Goal: Task Accomplishment & Management: Use online tool/utility

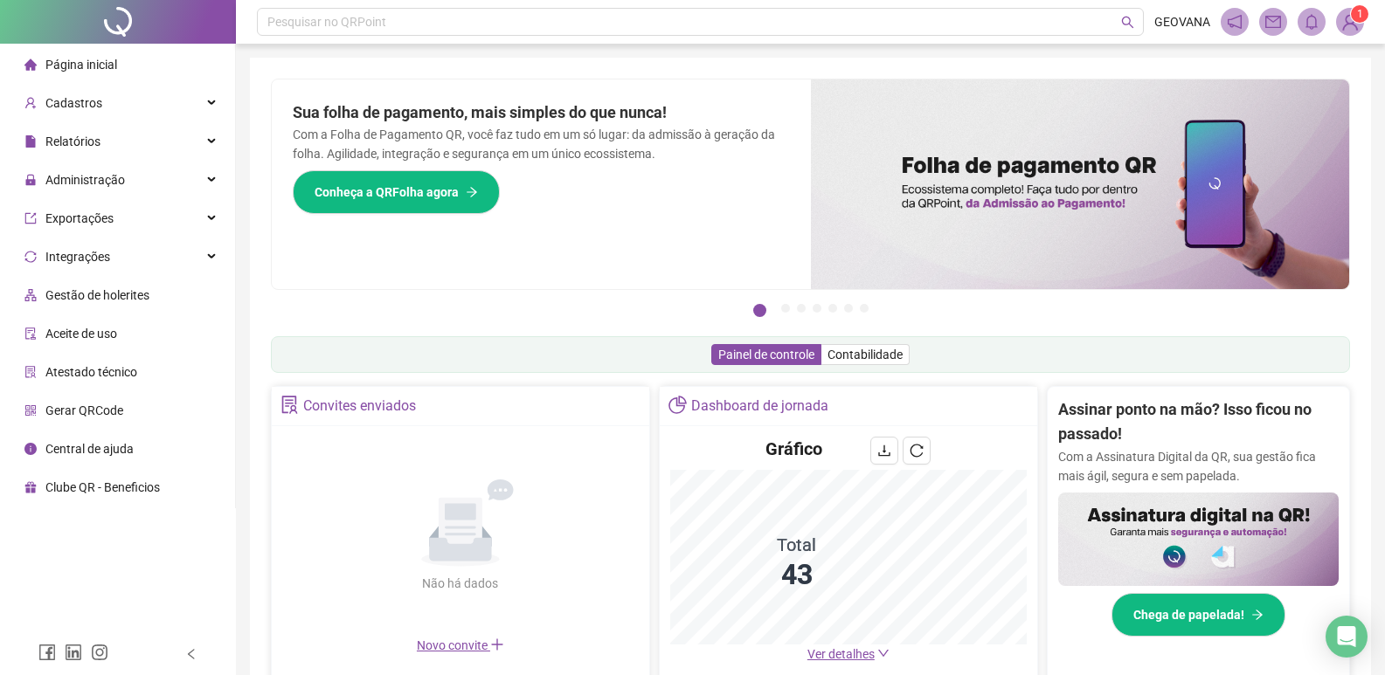
scroll to position [462, 0]
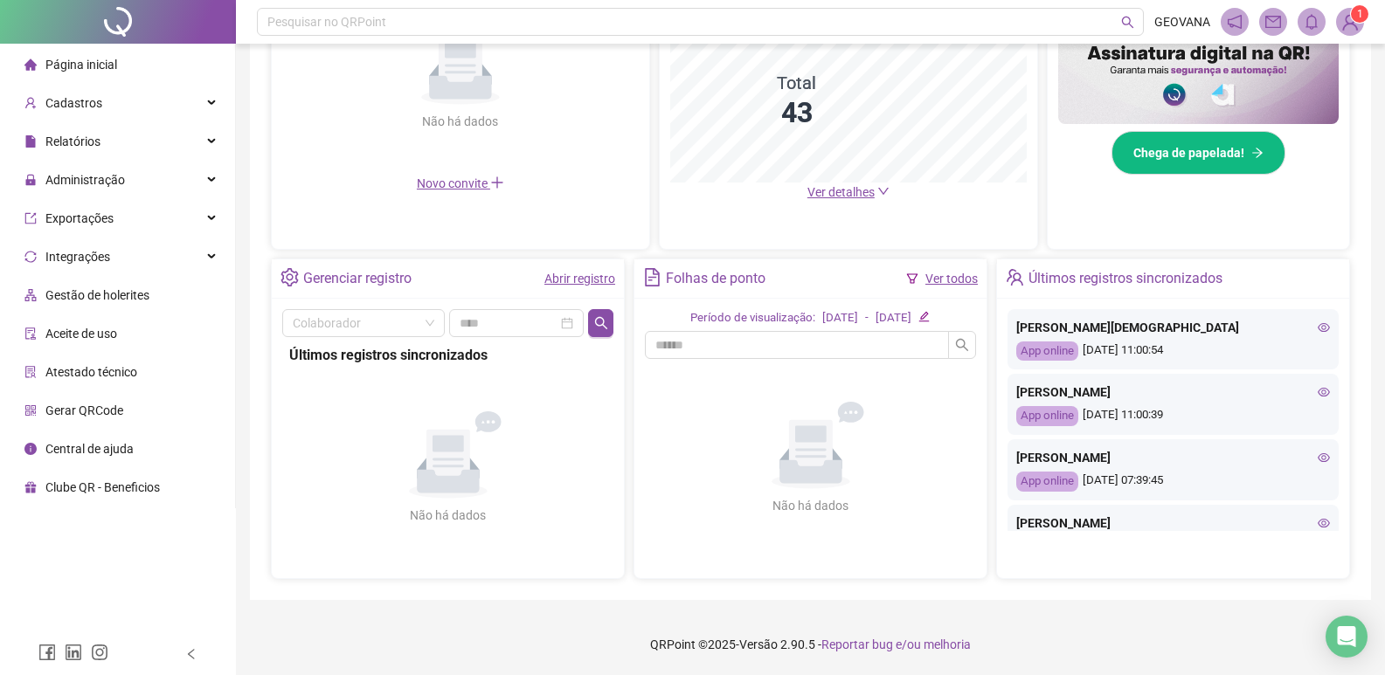
click at [613, 327] on div "Colaborador Últimos registros sincronizados Não há dados Não há dados" at bounding box center [448, 439] width 352 height 280
click at [592, 323] on button "button" at bounding box center [600, 323] width 25 height 28
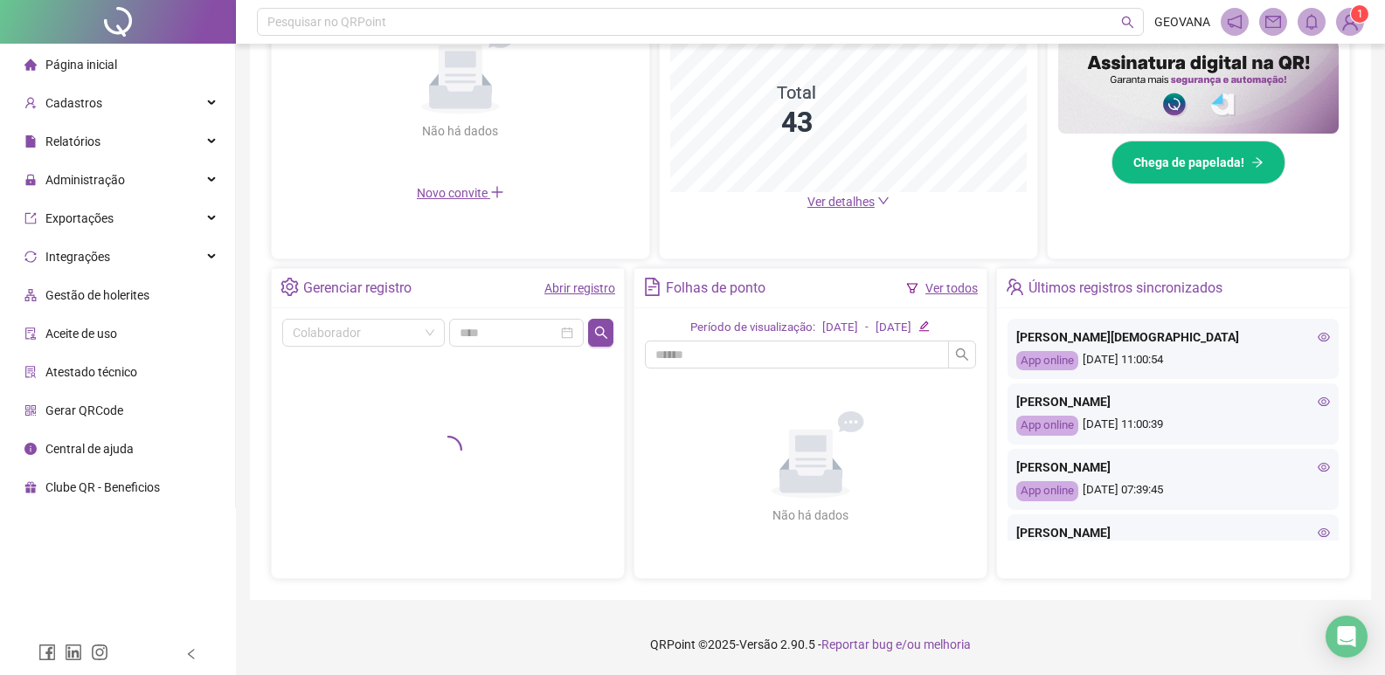
click at [94, 64] on span "Página inicial" at bounding box center [81, 65] width 72 height 14
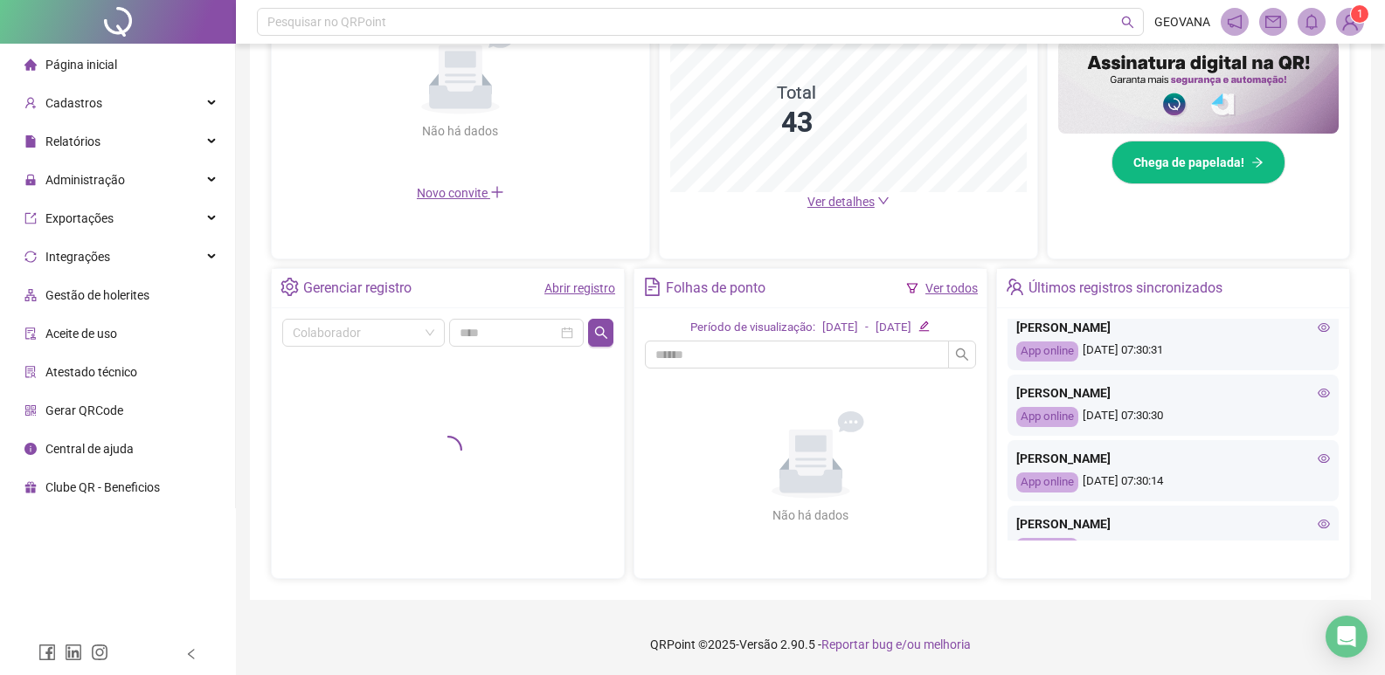
scroll to position [756, 0]
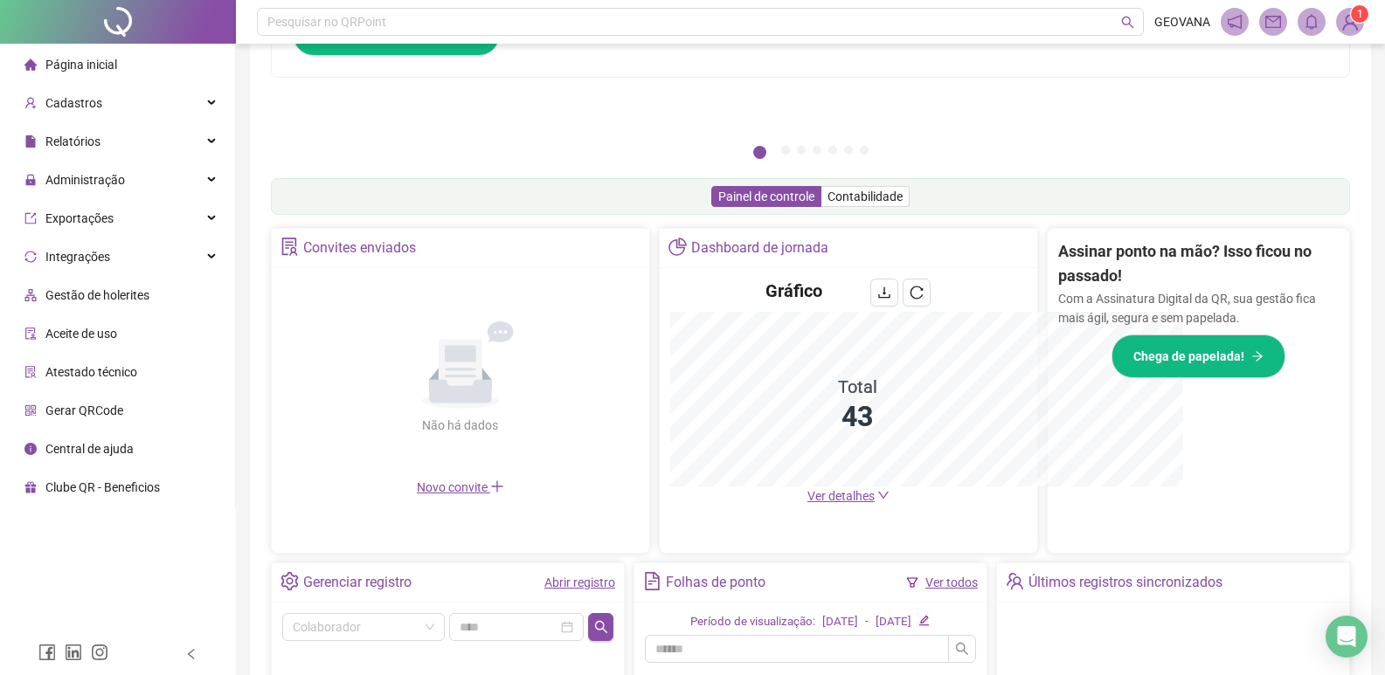
scroll to position [416, 0]
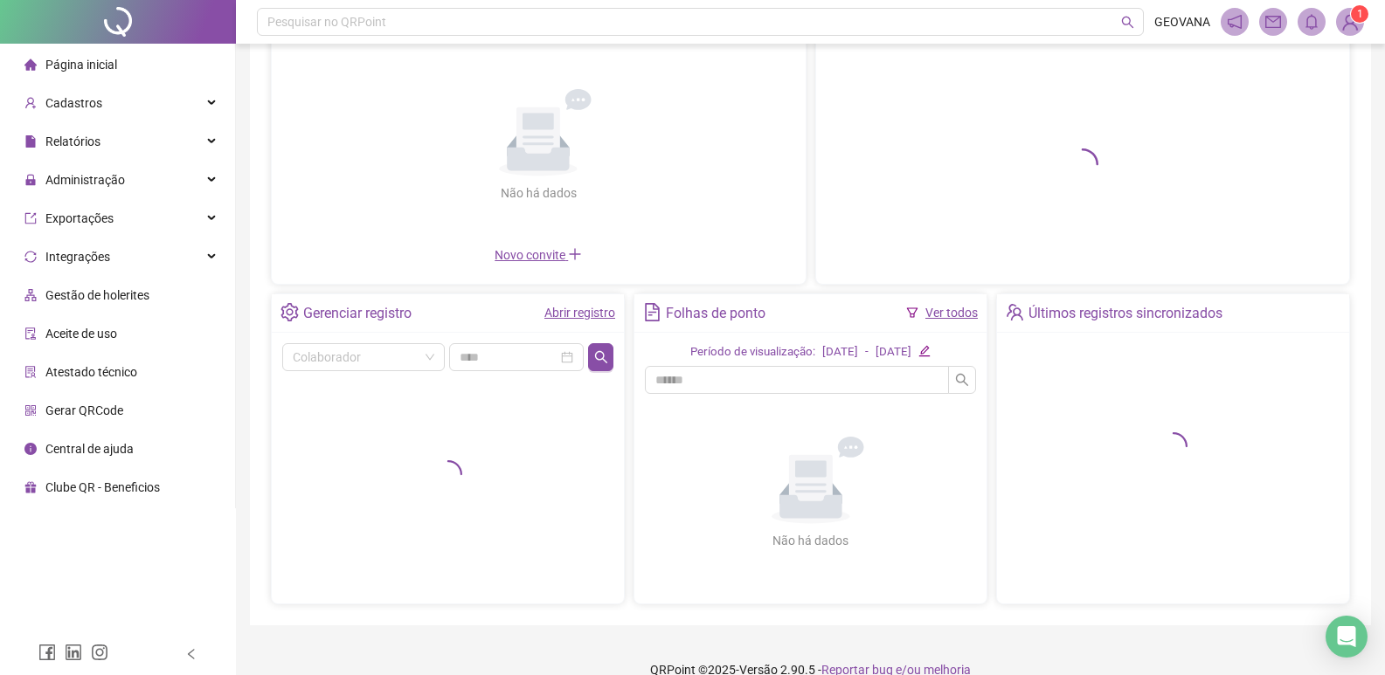
scroll to position [158, 0]
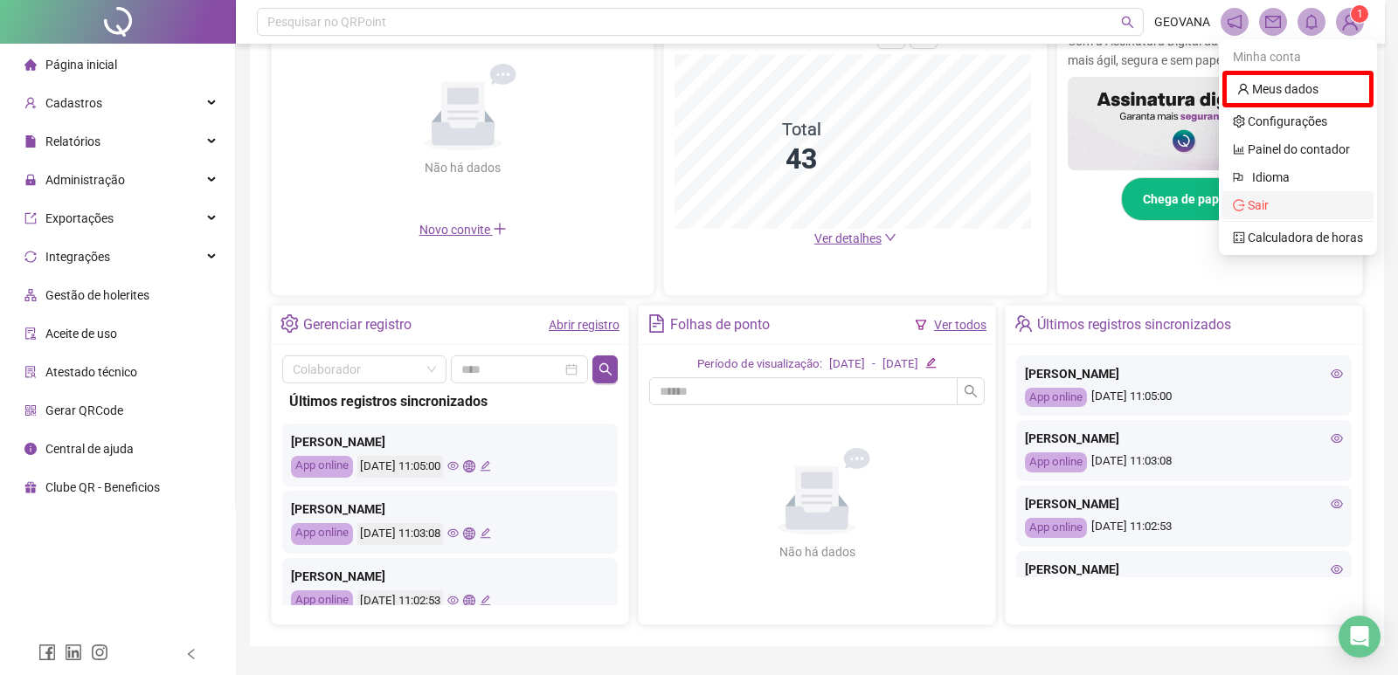
scroll to position [416, 0]
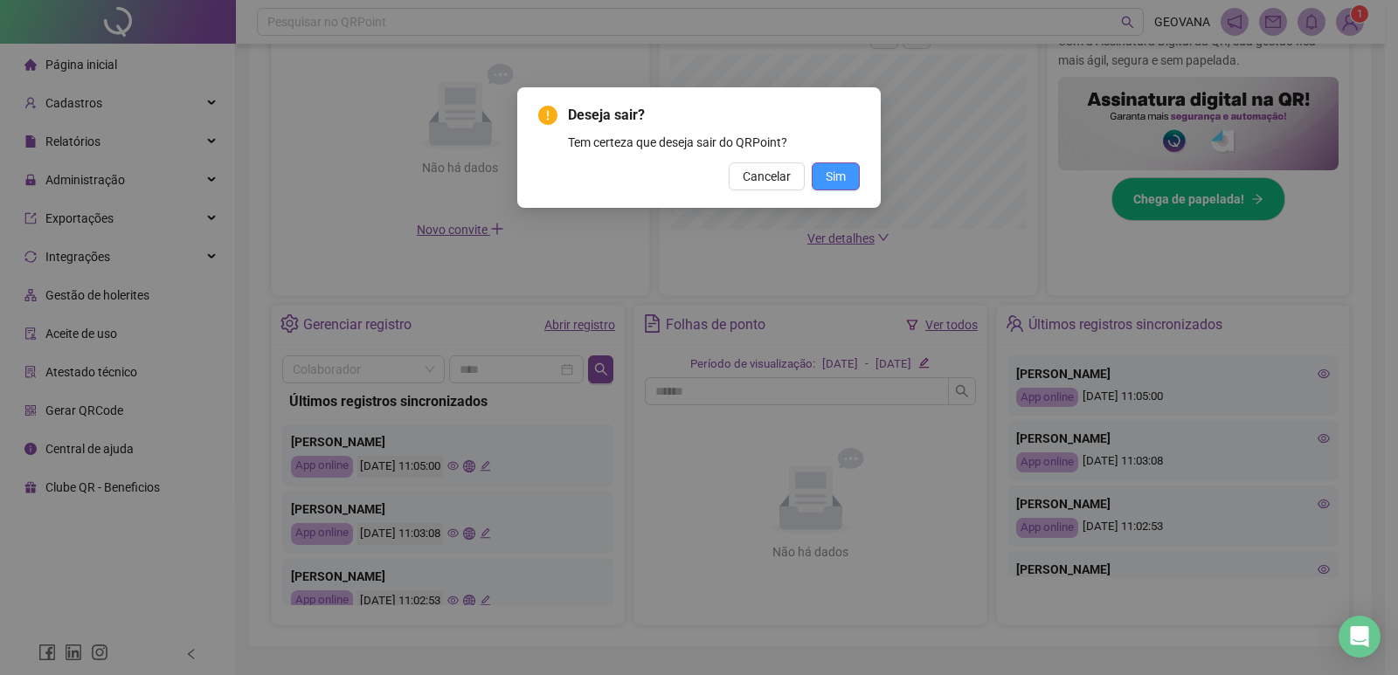
click at [835, 182] on span "Sim" at bounding box center [836, 176] width 20 height 19
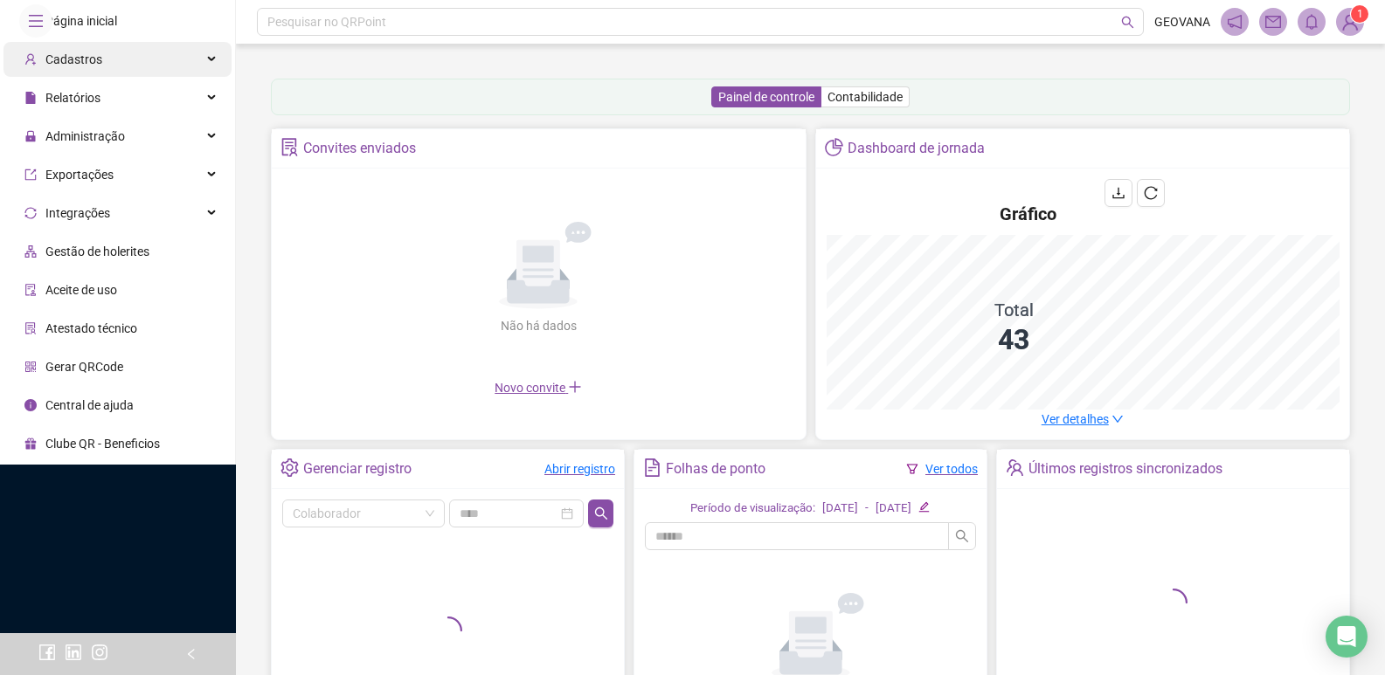
click at [206, 77] on div "Cadastros" at bounding box center [117, 59] width 228 height 35
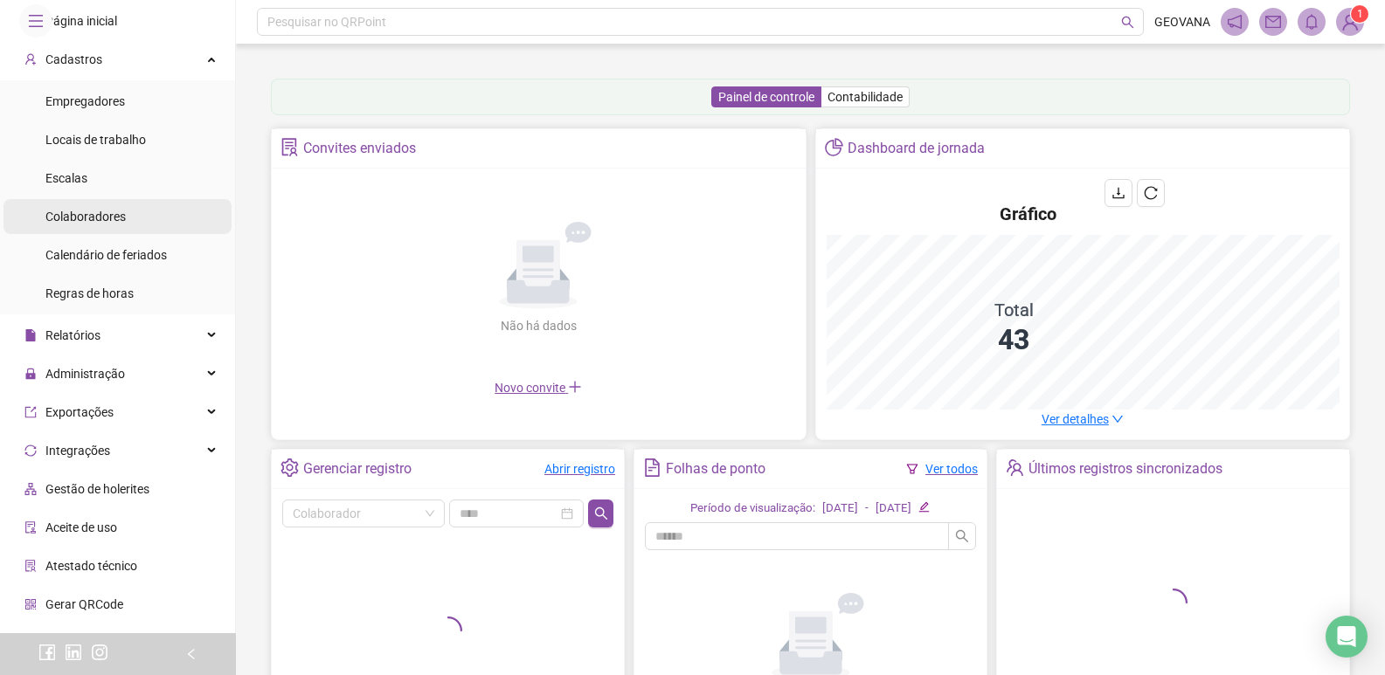
click at [91, 224] on span "Colaboradores" at bounding box center [85, 217] width 80 height 14
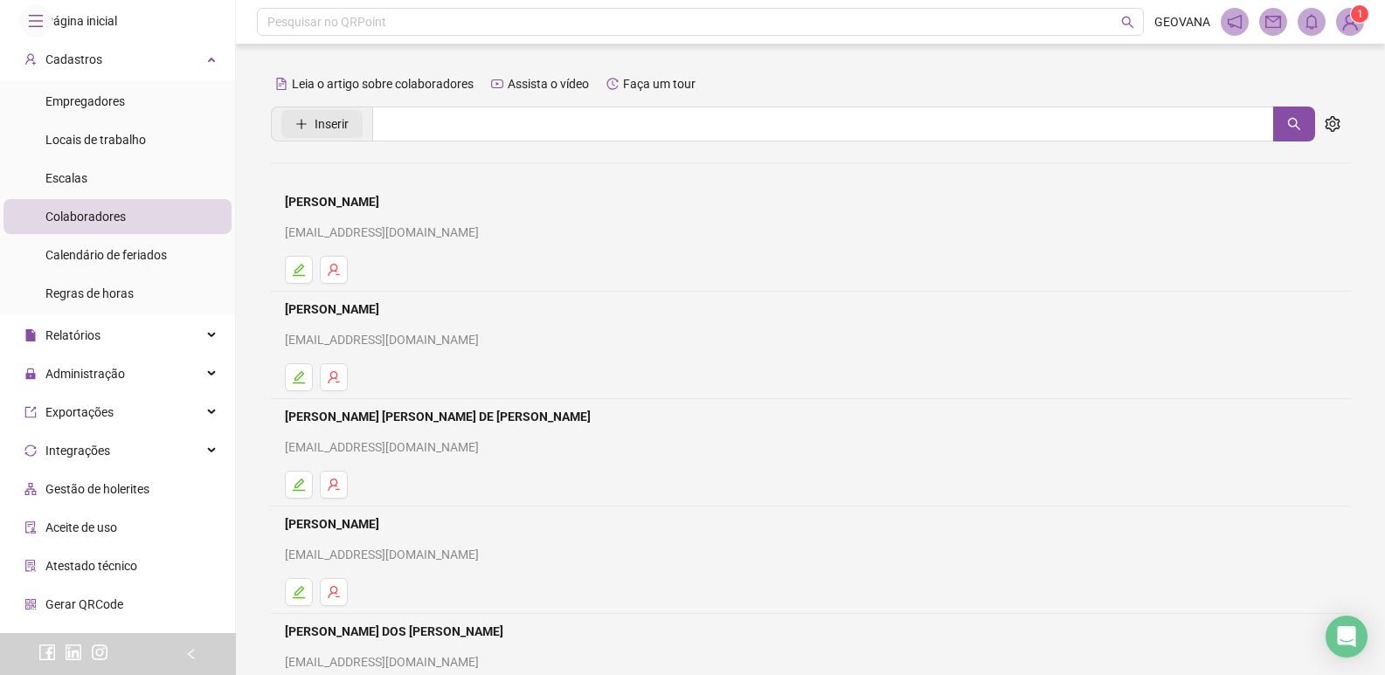
click at [331, 128] on span "Inserir" at bounding box center [332, 123] width 34 height 19
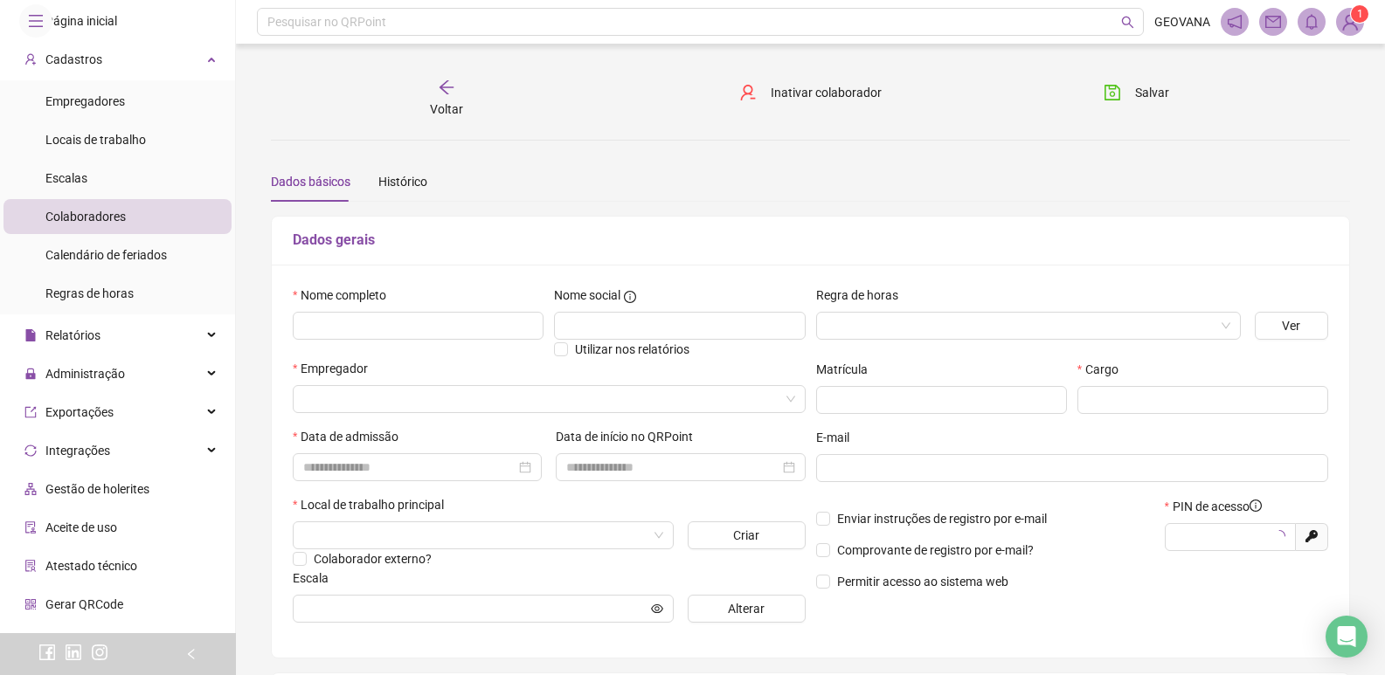
type input "*****"
click at [454, 91] on icon "arrow-left" at bounding box center [446, 87] width 17 height 17
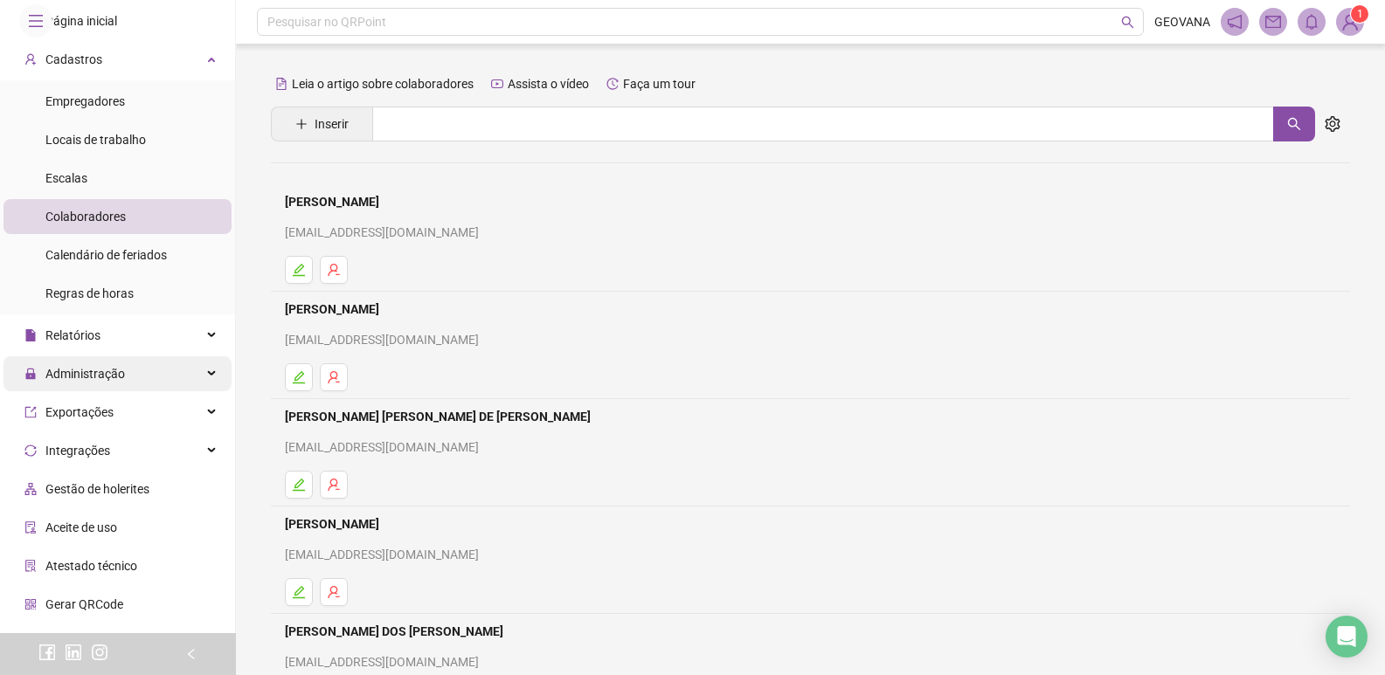
click at [137, 391] on div "Administração" at bounding box center [117, 373] width 228 height 35
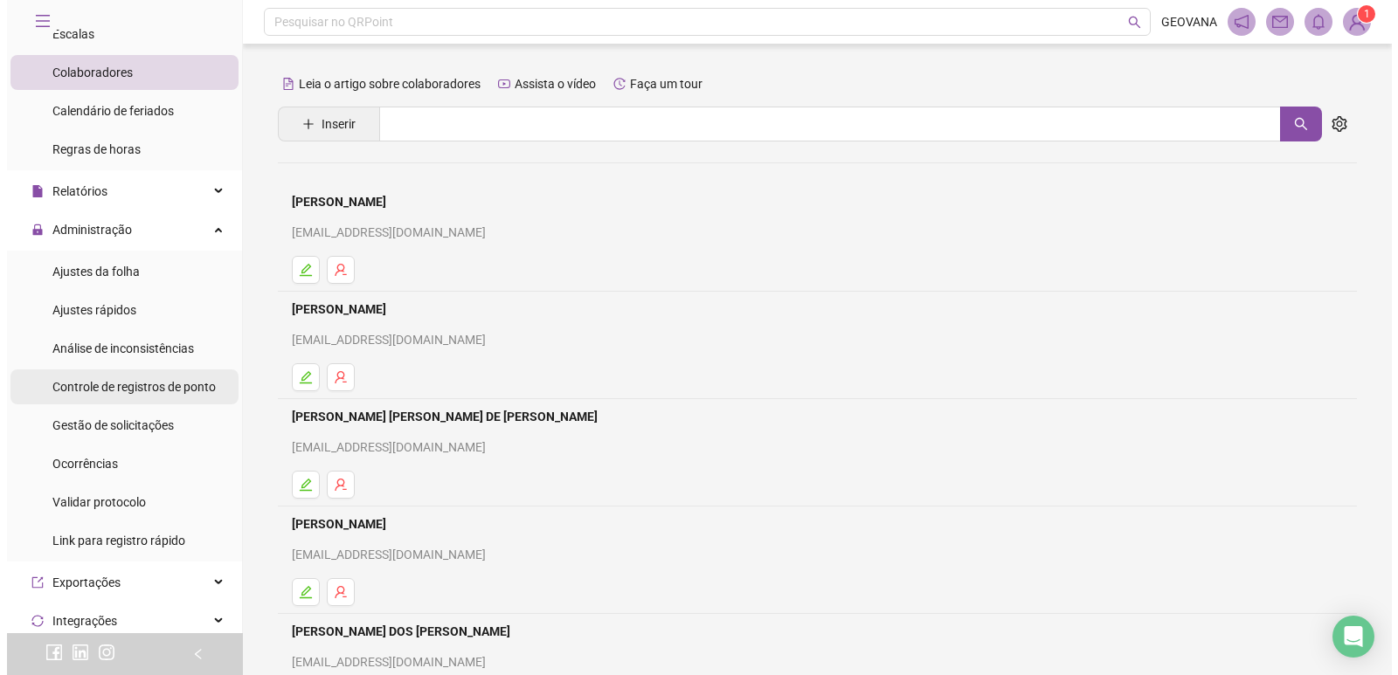
scroll to position [175, 0]
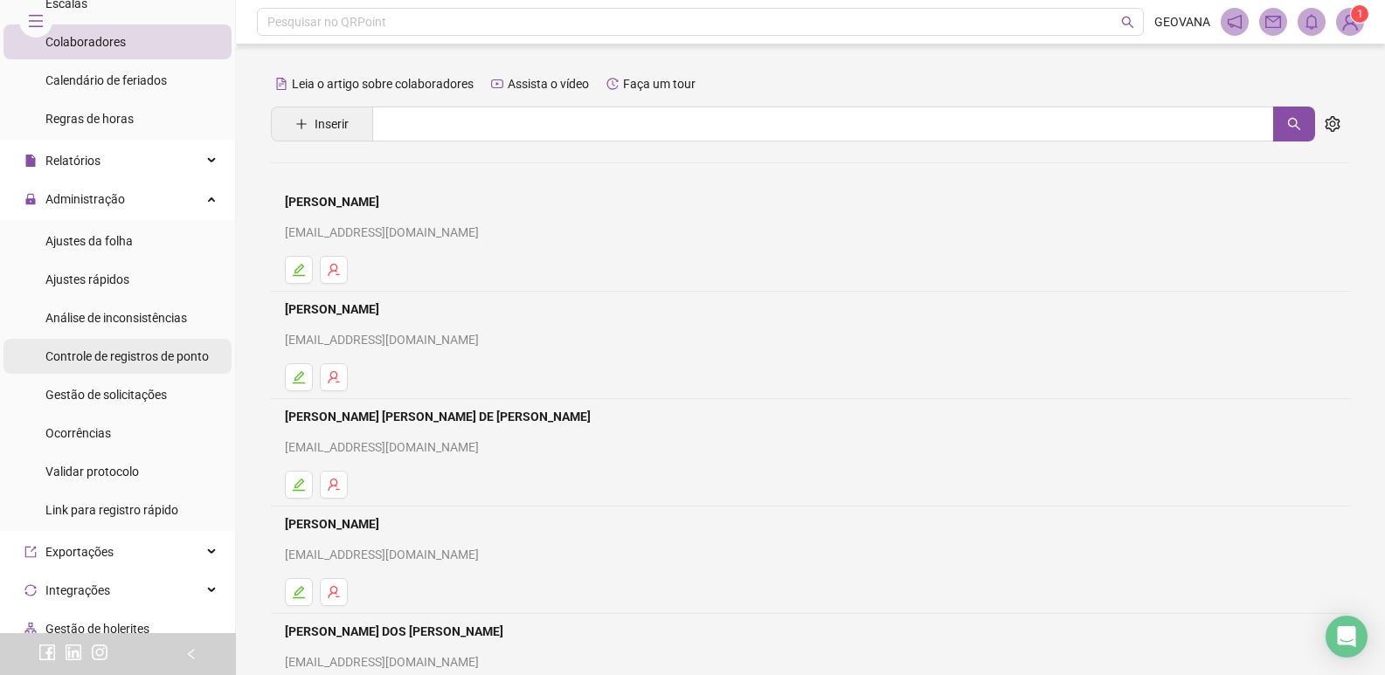
click at [156, 374] on div "Controle de registros de ponto" at bounding box center [126, 356] width 163 height 35
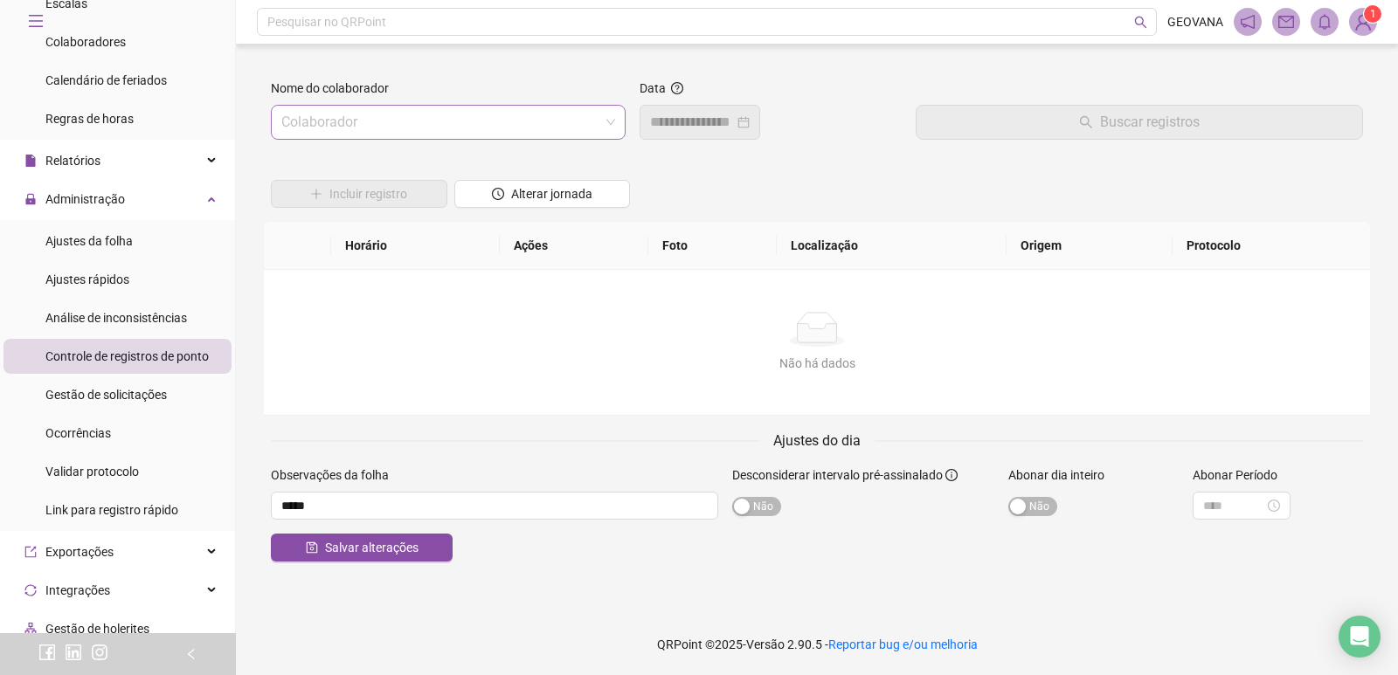
click at [425, 120] on input "search" at bounding box center [440, 122] width 318 height 33
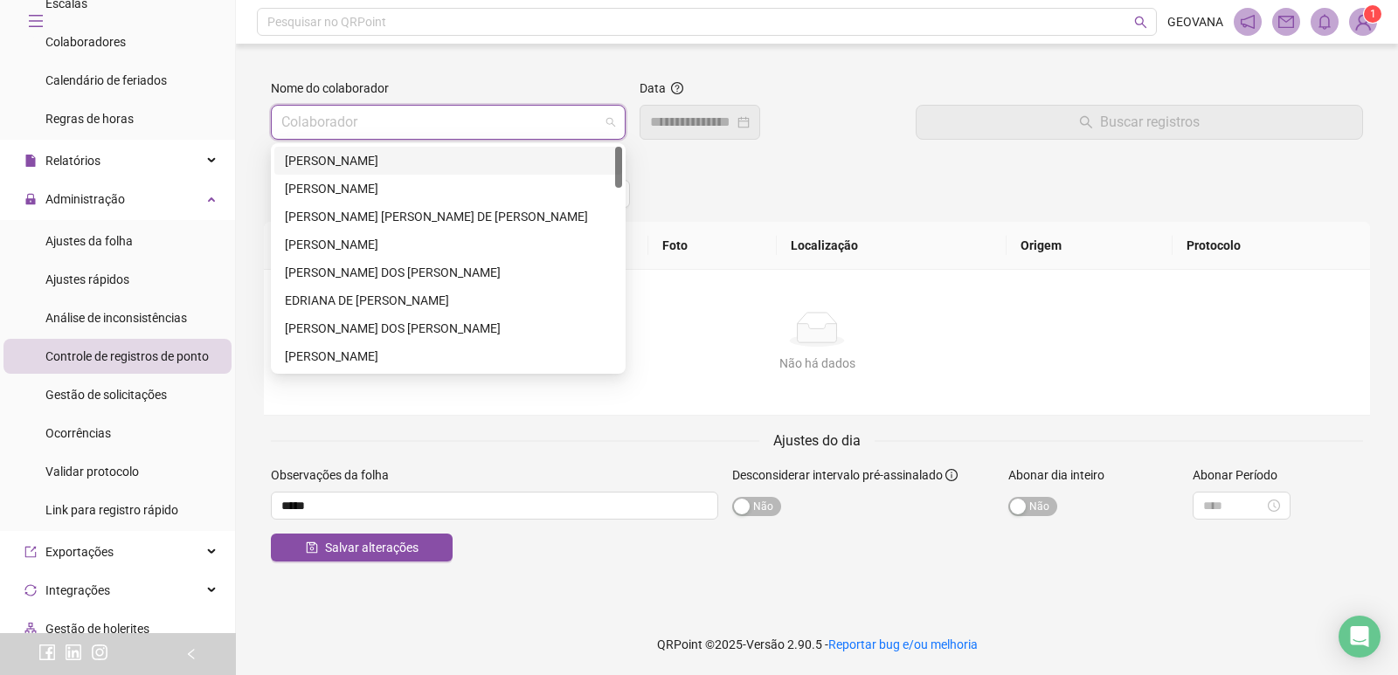
click at [342, 161] on div "[PERSON_NAME]" at bounding box center [448, 160] width 327 height 19
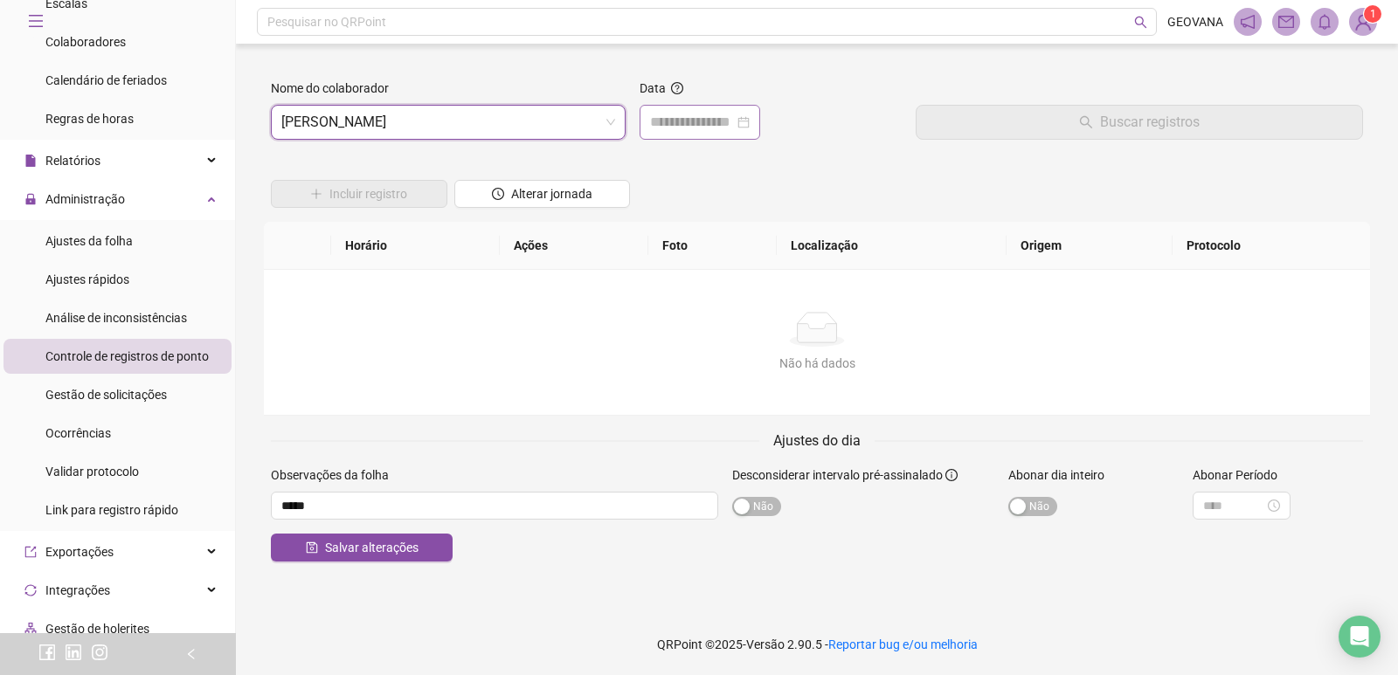
click at [760, 135] on div at bounding box center [699, 122] width 121 height 35
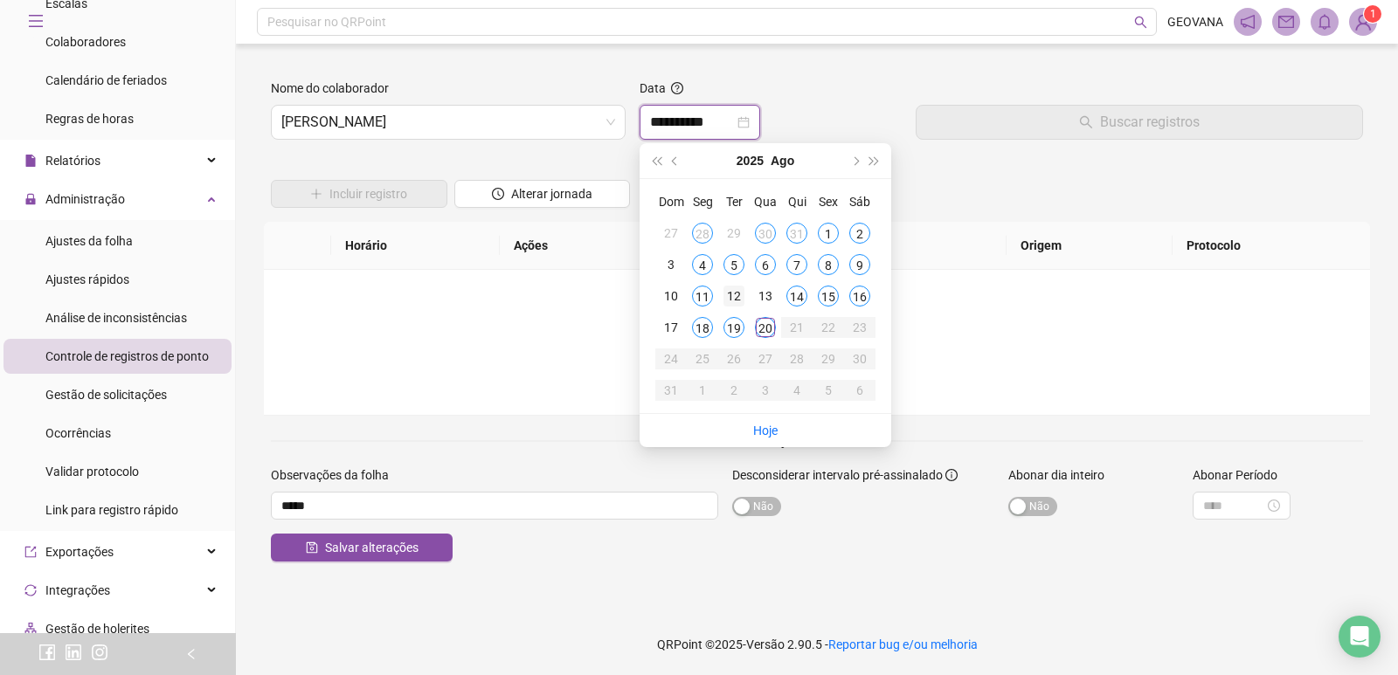
type input "**********"
click at [741, 297] on div "12" at bounding box center [733, 296] width 21 height 21
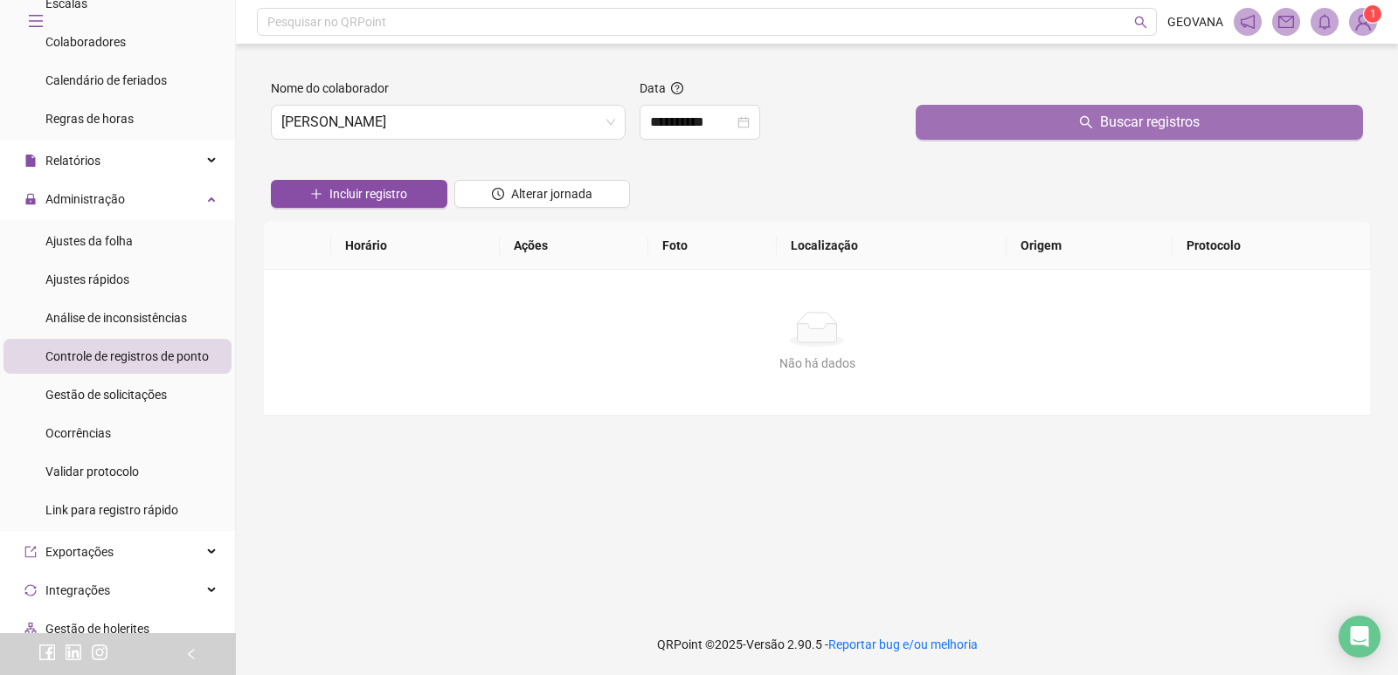
click at [1087, 110] on button "Buscar registros" at bounding box center [1139, 122] width 447 height 35
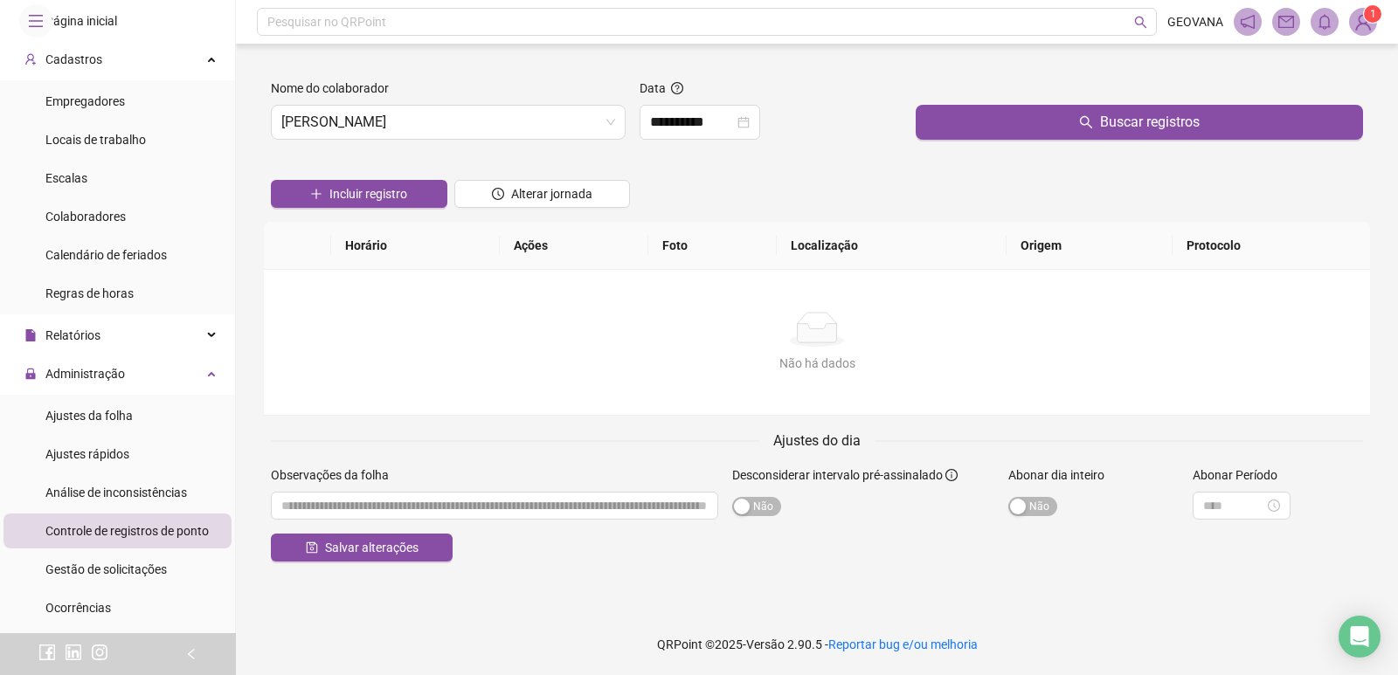
click at [128, 38] on li "Página inicial" at bounding box center [117, 20] width 228 height 35
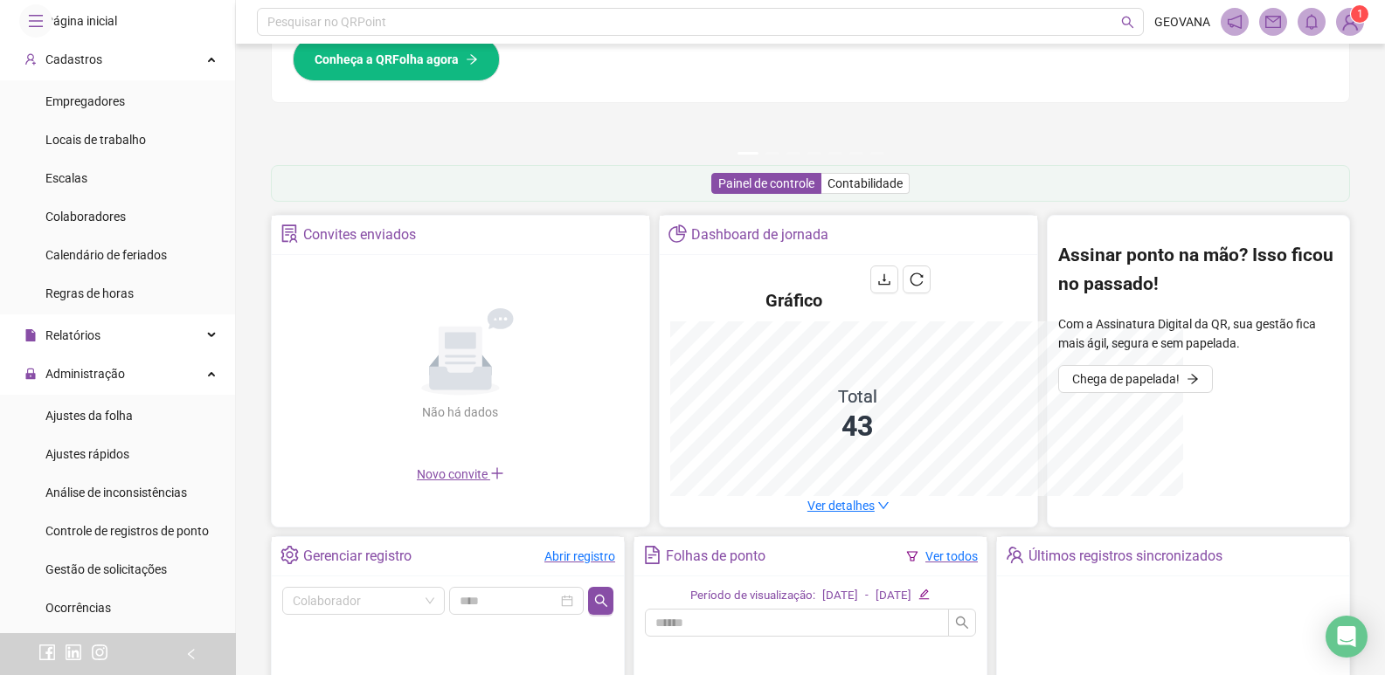
scroll to position [423, 0]
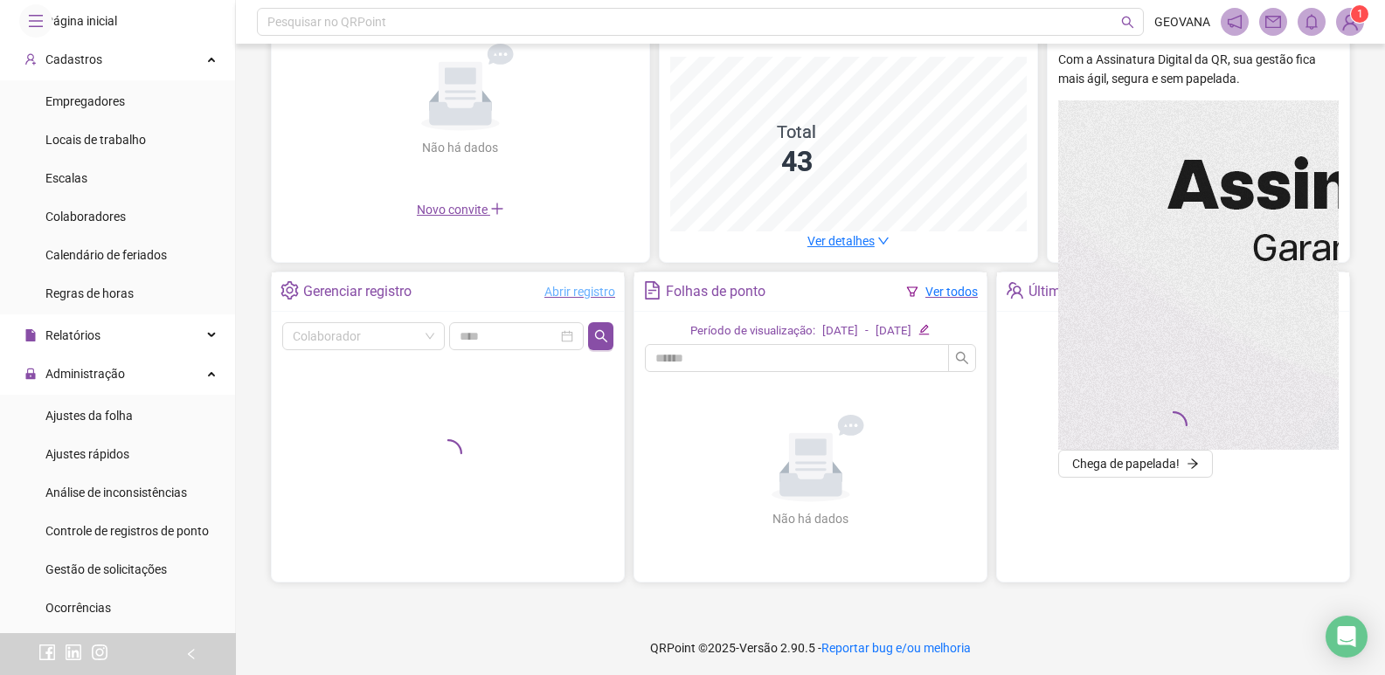
click at [598, 299] on link "Abrir registro" at bounding box center [579, 292] width 71 height 14
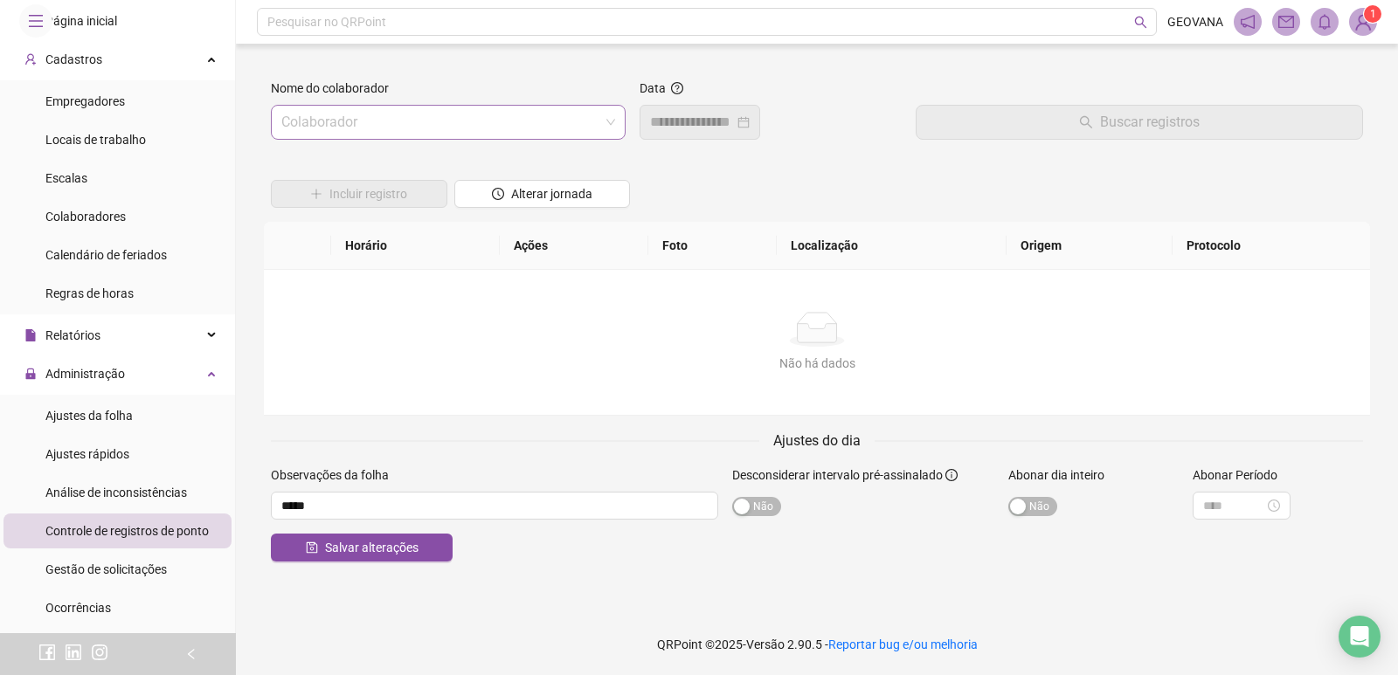
click at [328, 128] on input "search" at bounding box center [440, 122] width 318 height 33
type input "****"
click at [387, 156] on div "[PERSON_NAME]" at bounding box center [448, 160] width 327 height 19
click at [750, 123] on div at bounding box center [700, 122] width 100 height 21
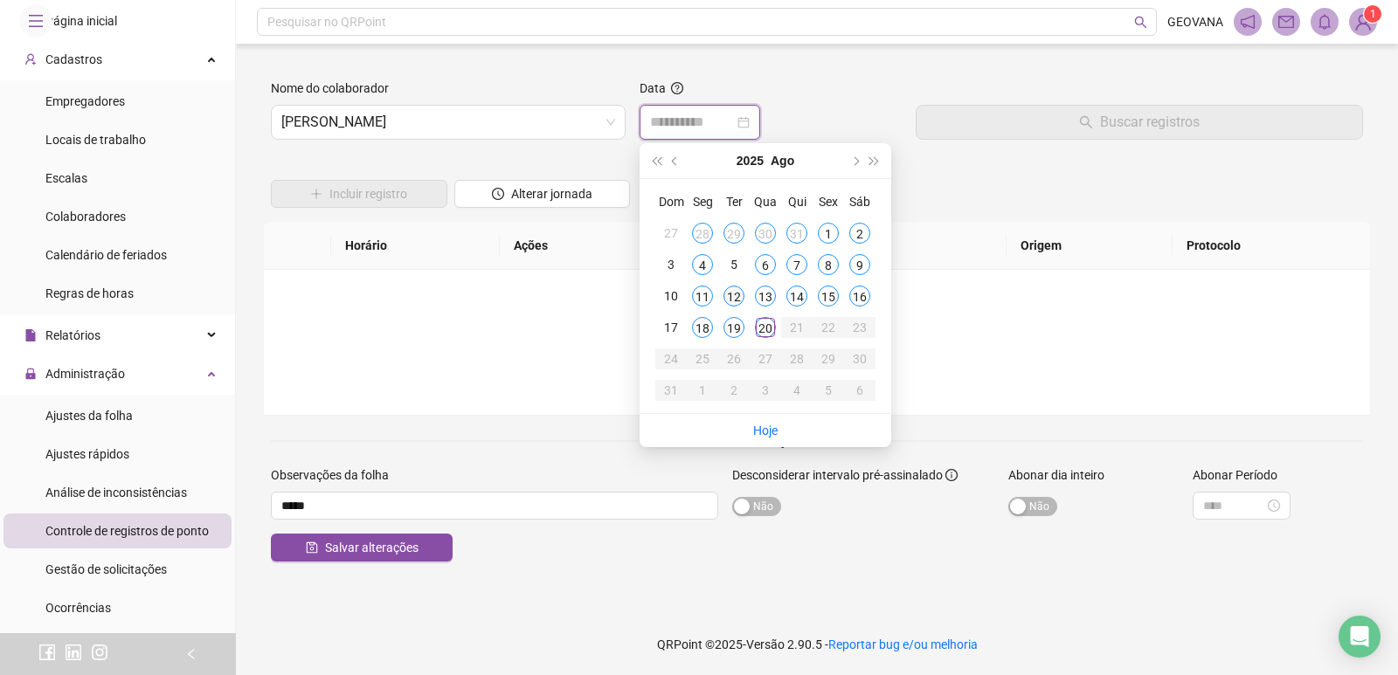
type input "**********"
click at [733, 294] on div "12" at bounding box center [733, 296] width 21 height 21
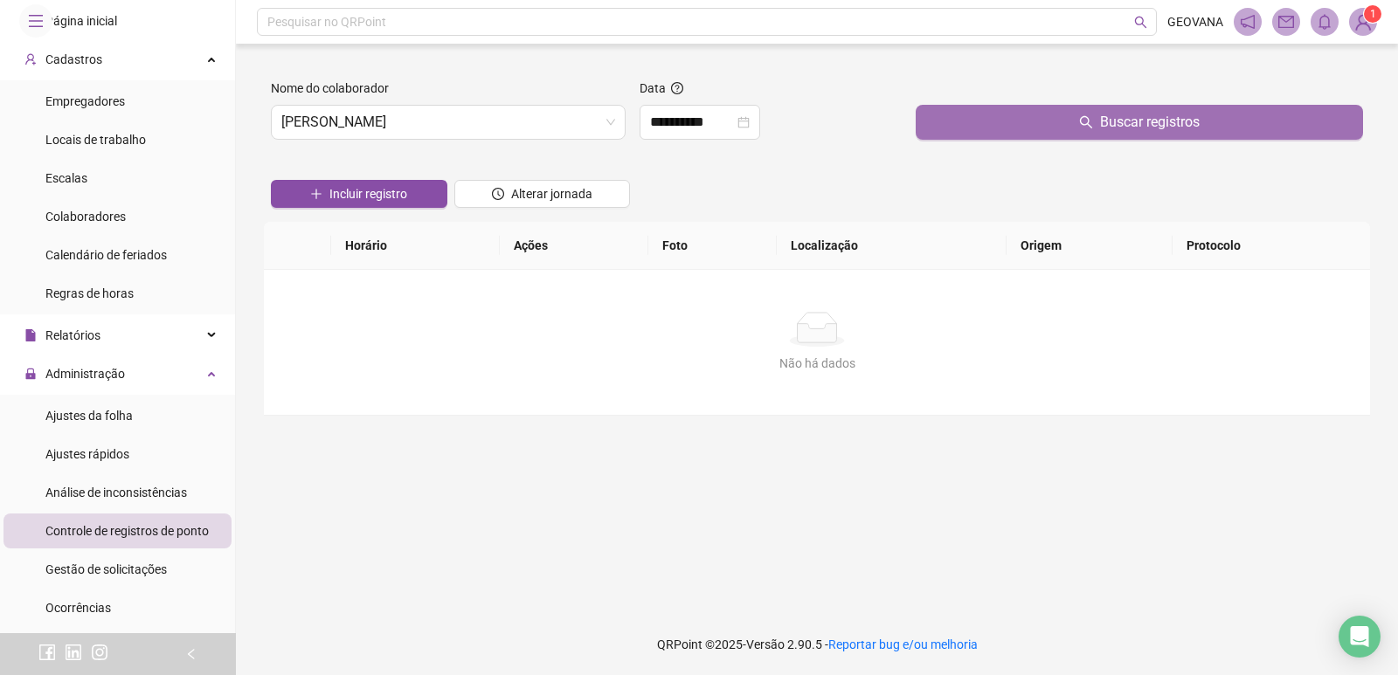
click at [1025, 127] on button "Buscar registros" at bounding box center [1139, 122] width 447 height 35
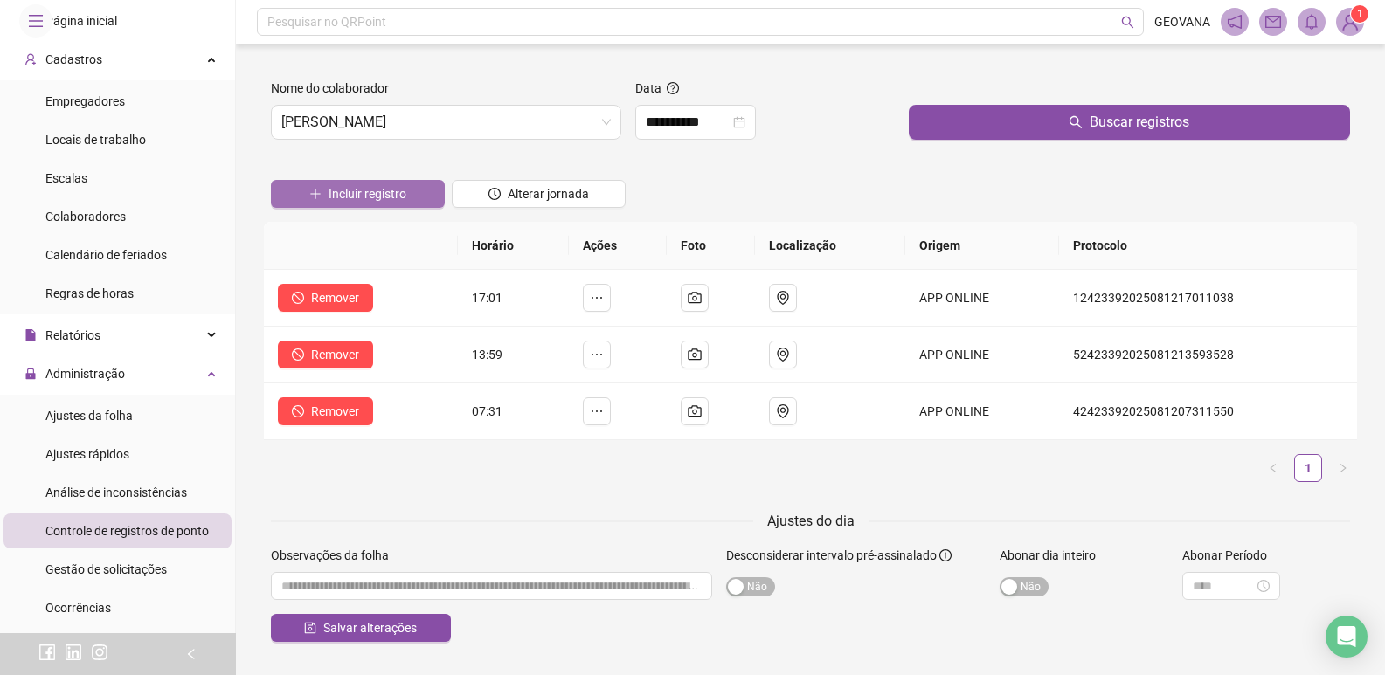
click at [391, 193] on span "Incluir registro" at bounding box center [367, 193] width 78 height 19
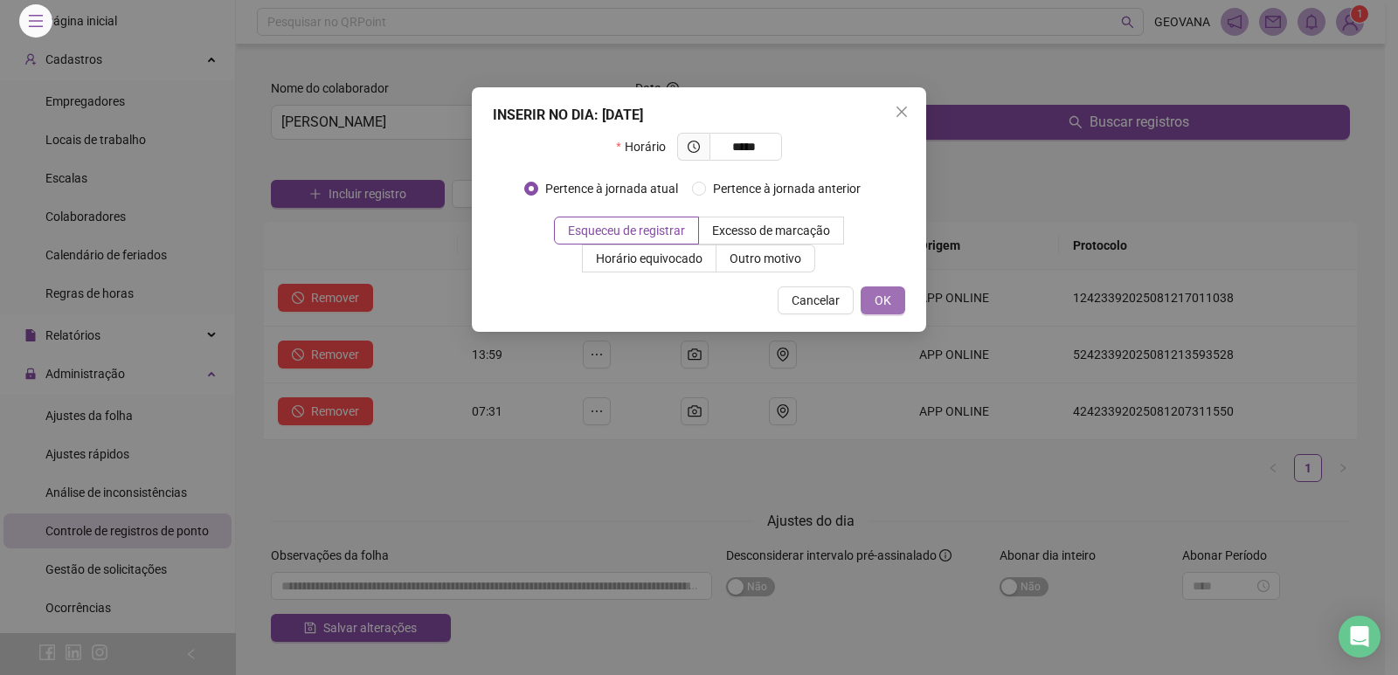
type input "*****"
click at [874, 300] on span "OK" at bounding box center [882, 300] width 17 height 19
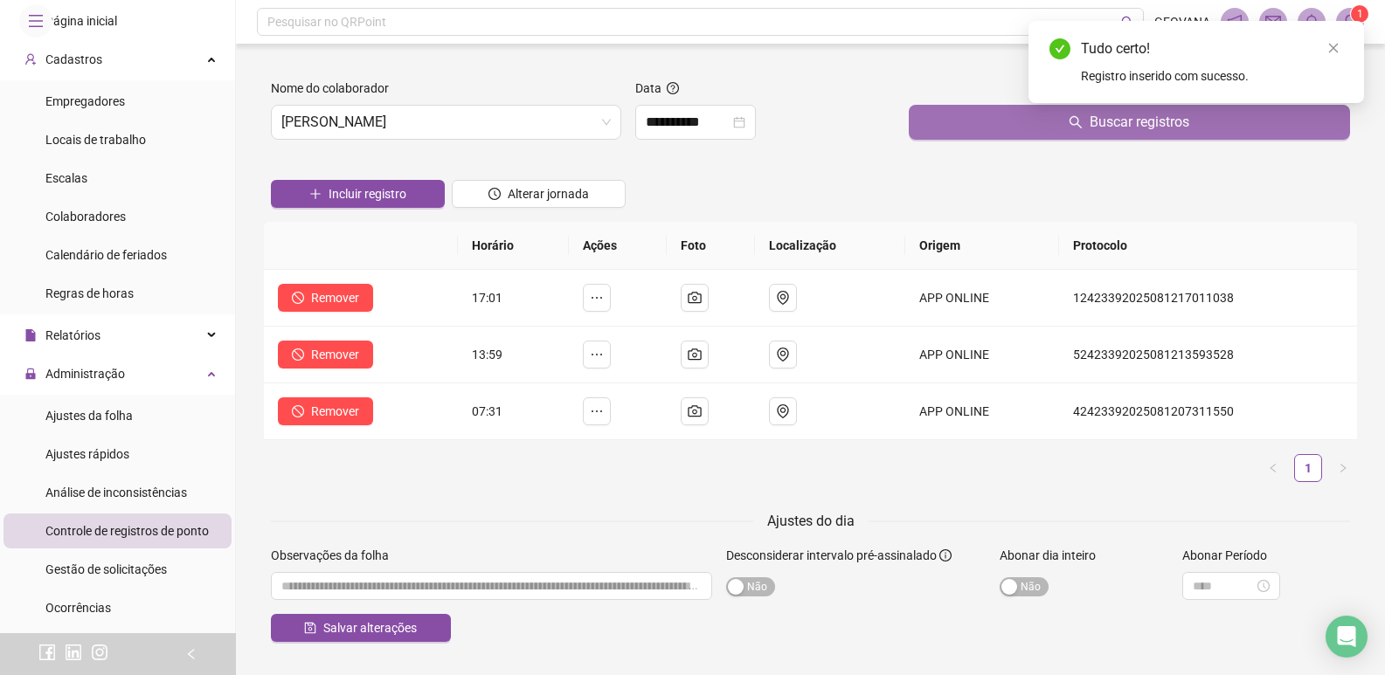
click at [954, 132] on button "Buscar registros" at bounding box center [1129, 122] width 441 height 35
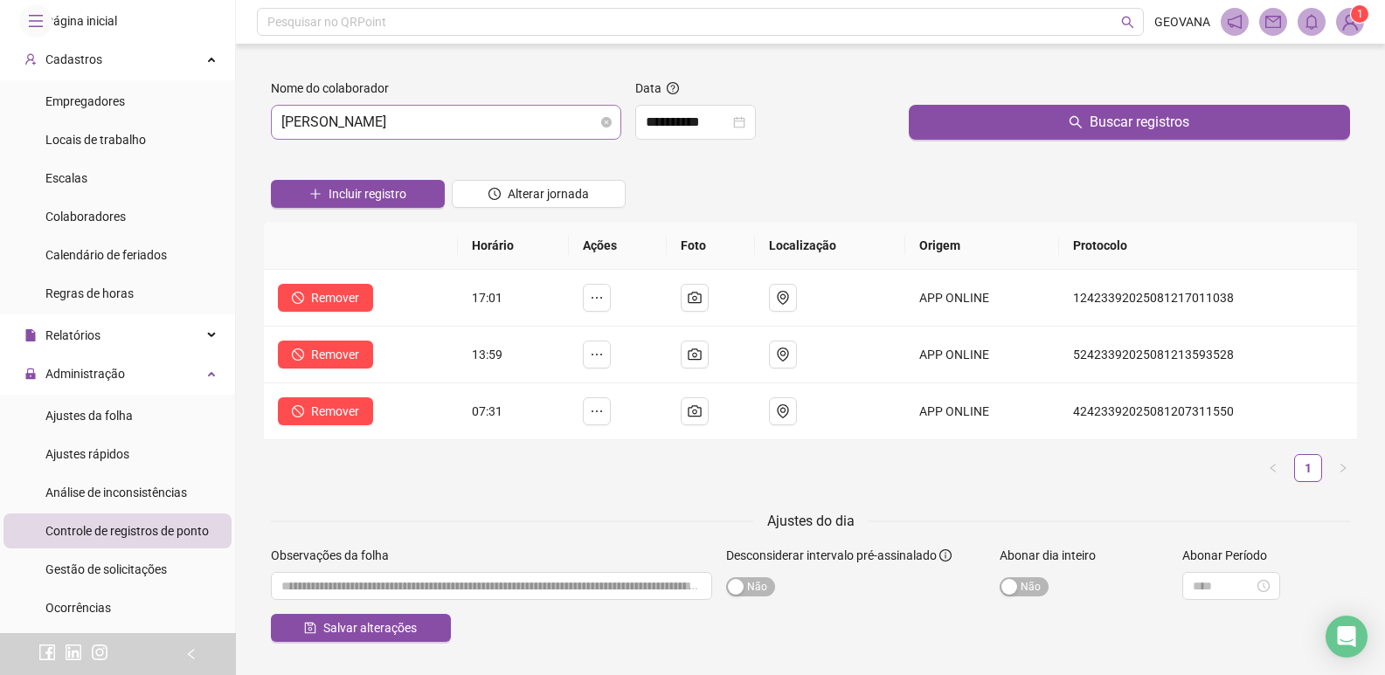
click at [446, 118] on span "[PERSON_NAME]" at bounding box center [445, 122] width 329 height 33
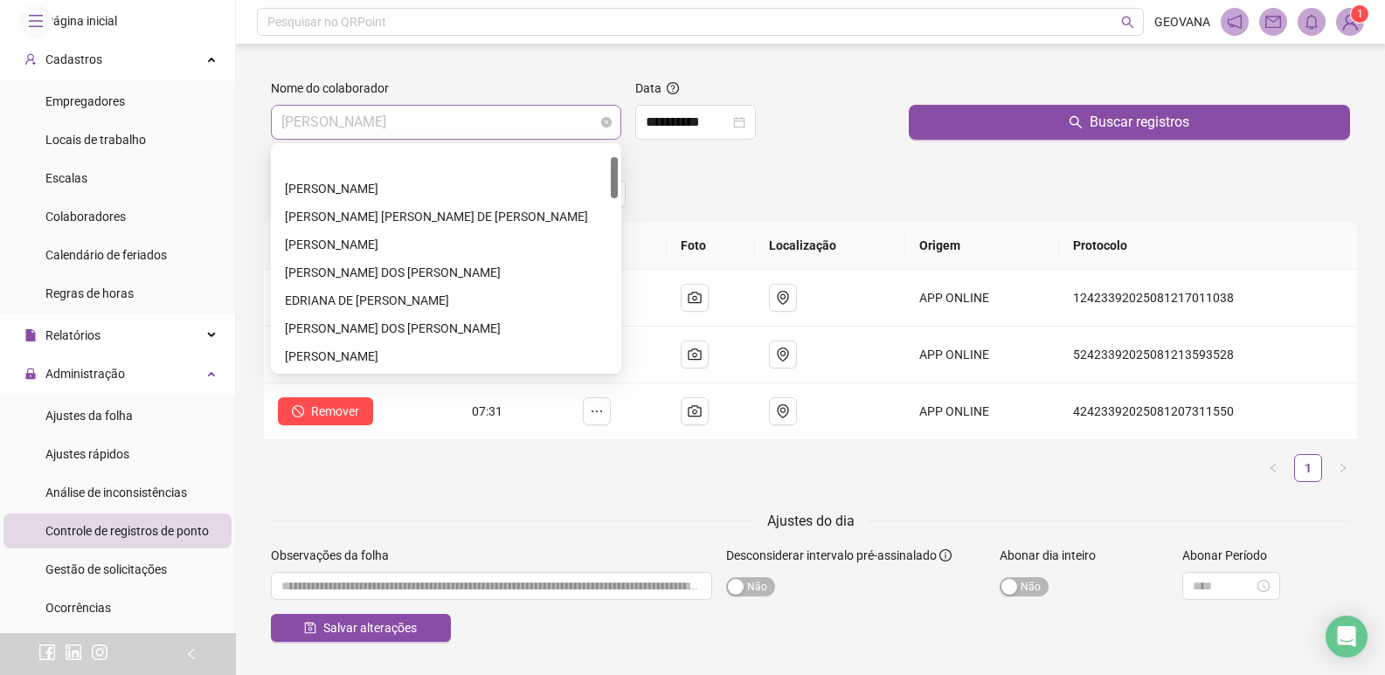
scroll to position [56, 0]
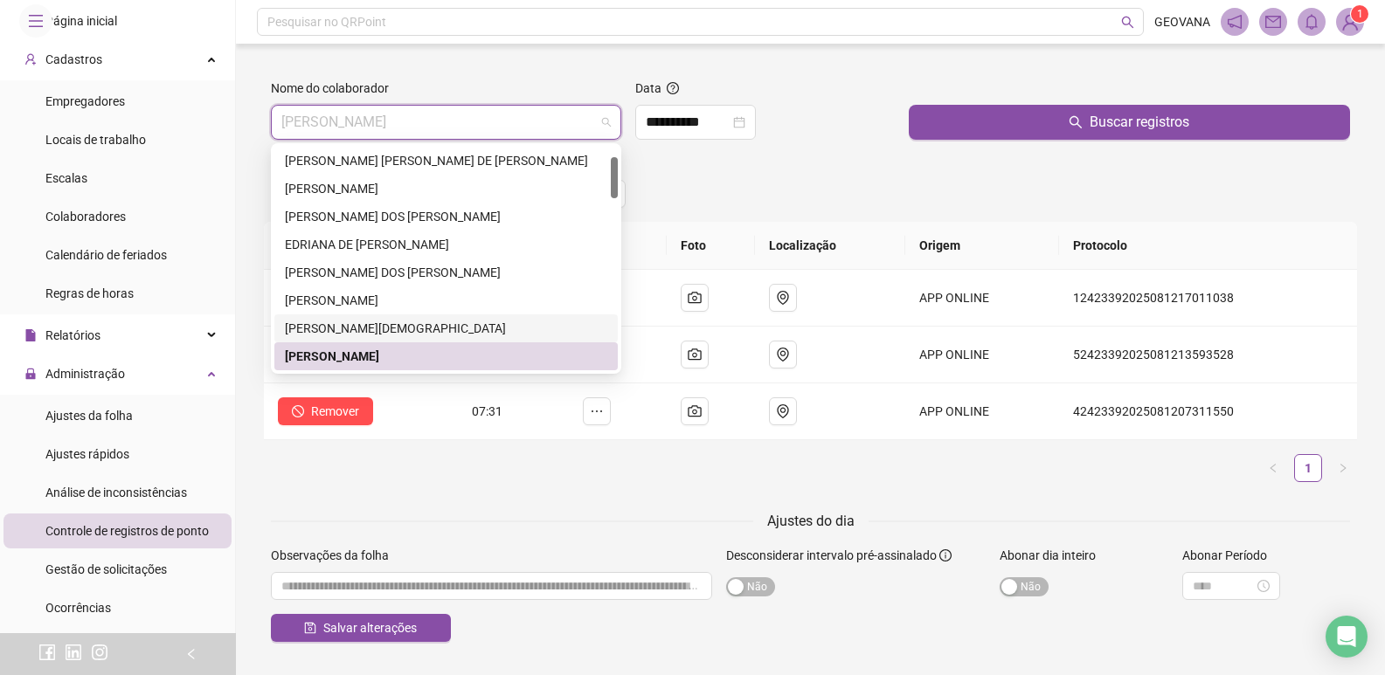
click at [332, 319] on div "[PERSON_NAME][DEMOGRAPHIC_DATA]" at bounding box center [446, 328] width 322 height 19
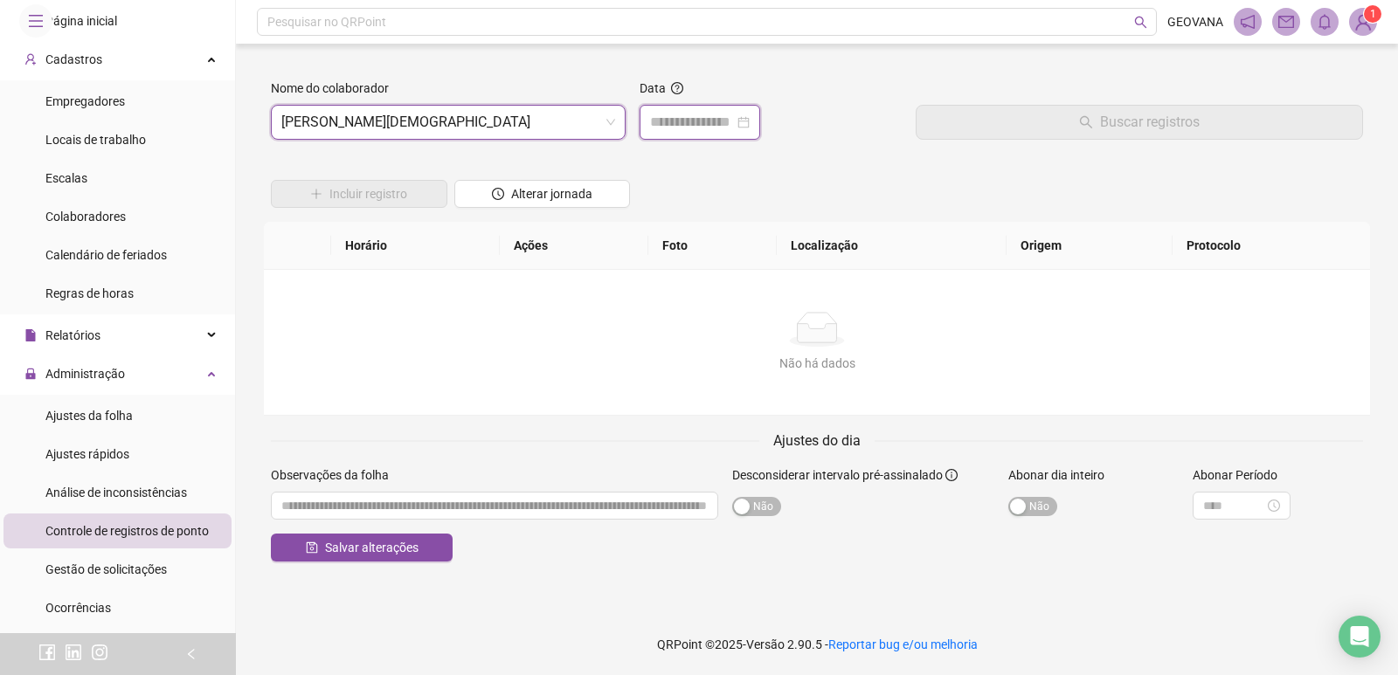
click at [716, 117] on input at bounding box center [692, 122] width 84 height 21
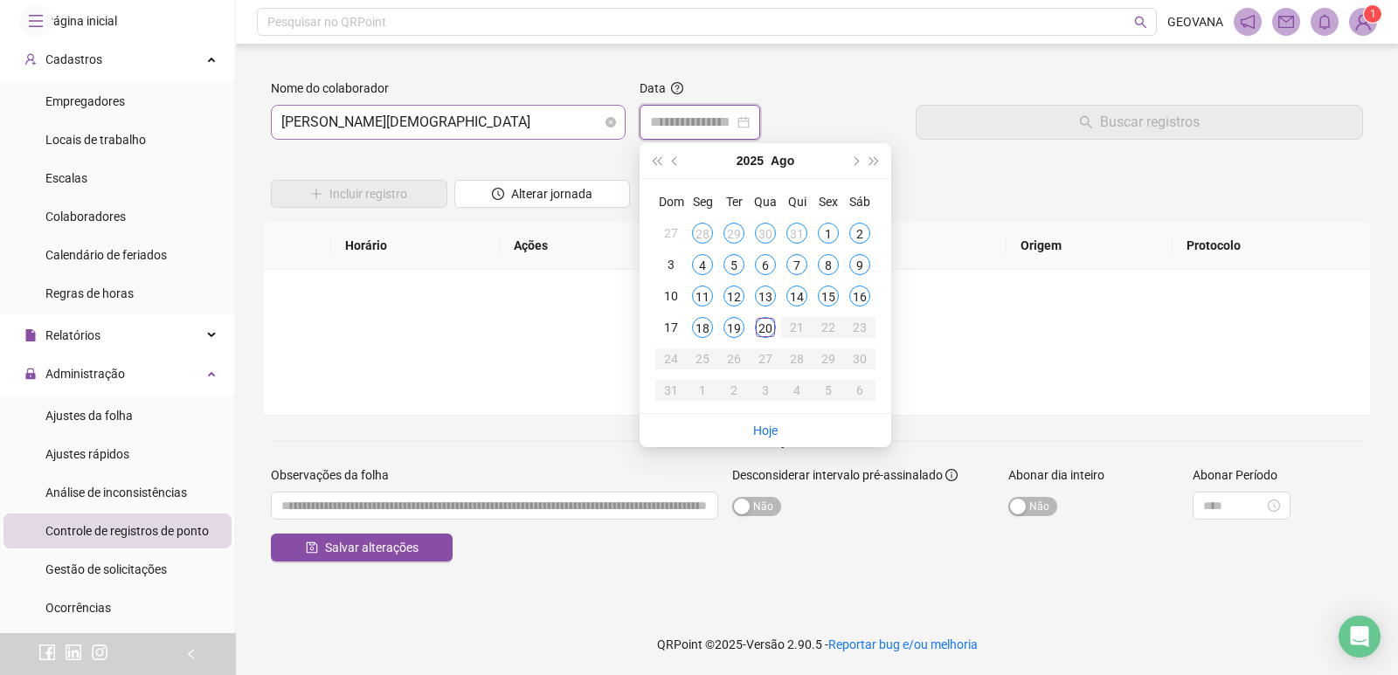
click at [428, 123] on span "[PERSON_NAME][DEMOGRAPHIC_DATA]" at bounding box center [448, 122] width 334 height 33
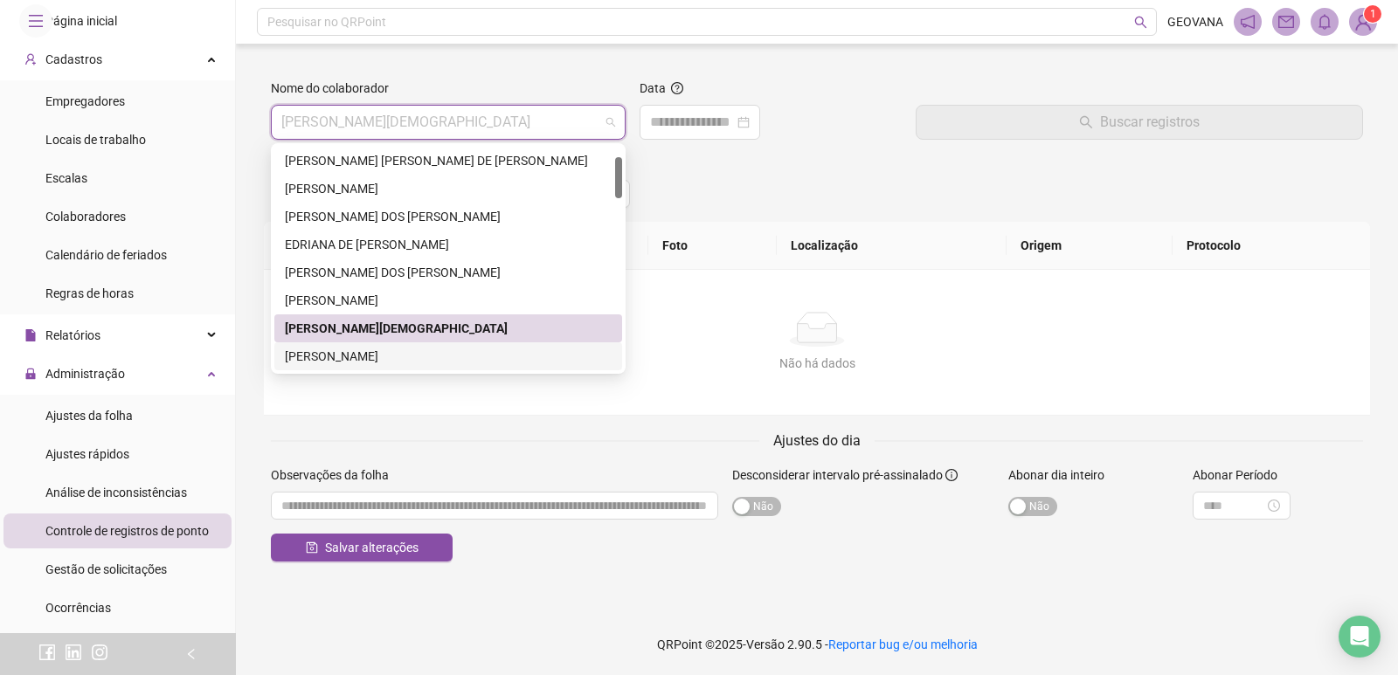
click at [320, 350] on div "[PERSON_NAME]" at bounding box center [448, 356] width 327 height 19
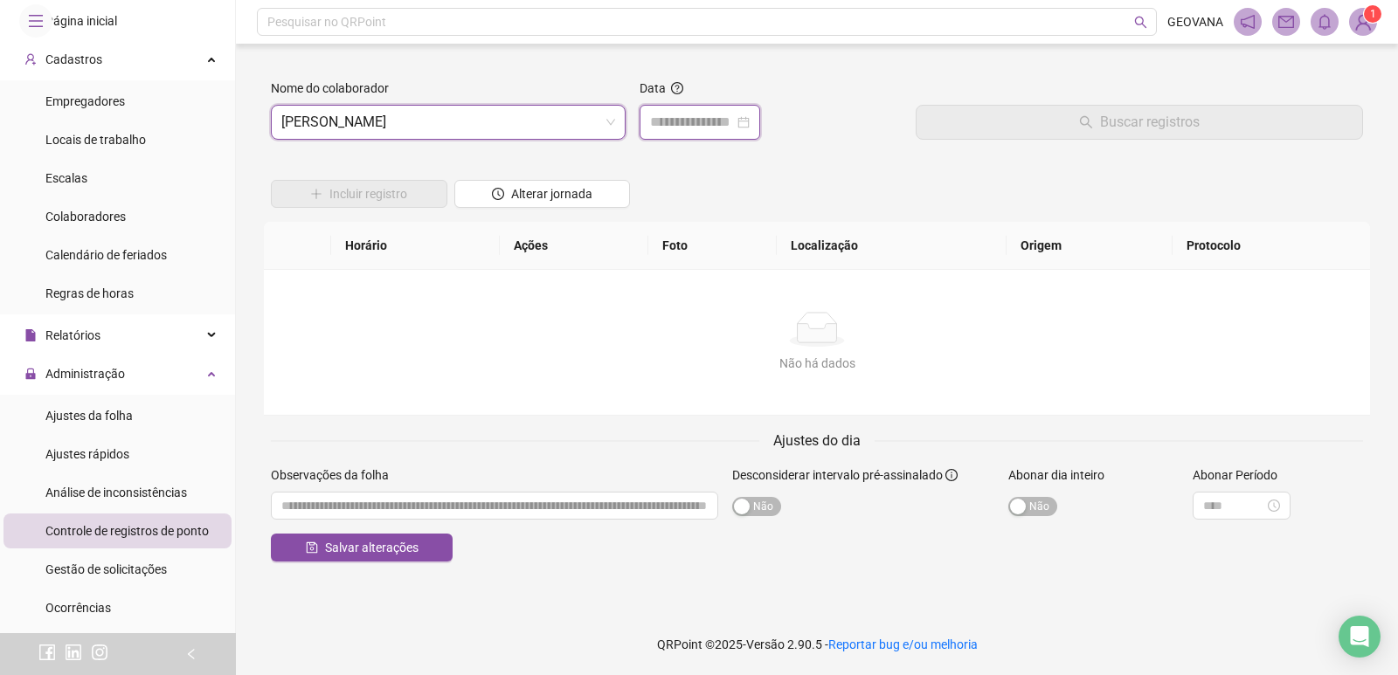
click at [679, 116] on input at bounding box center [692, 122] width 84 height 21
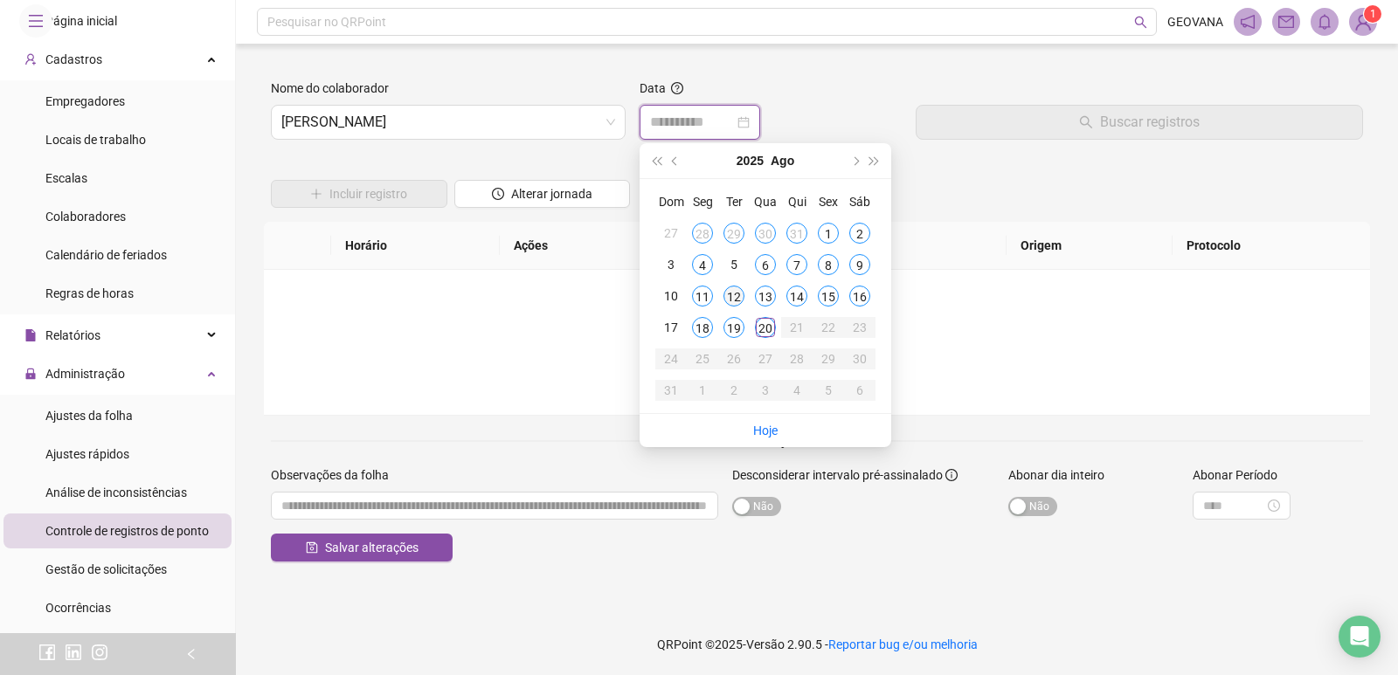
type input "**********"
click at [739, 289] on div "12" at bounding box center [733, 296] width 21 height 21
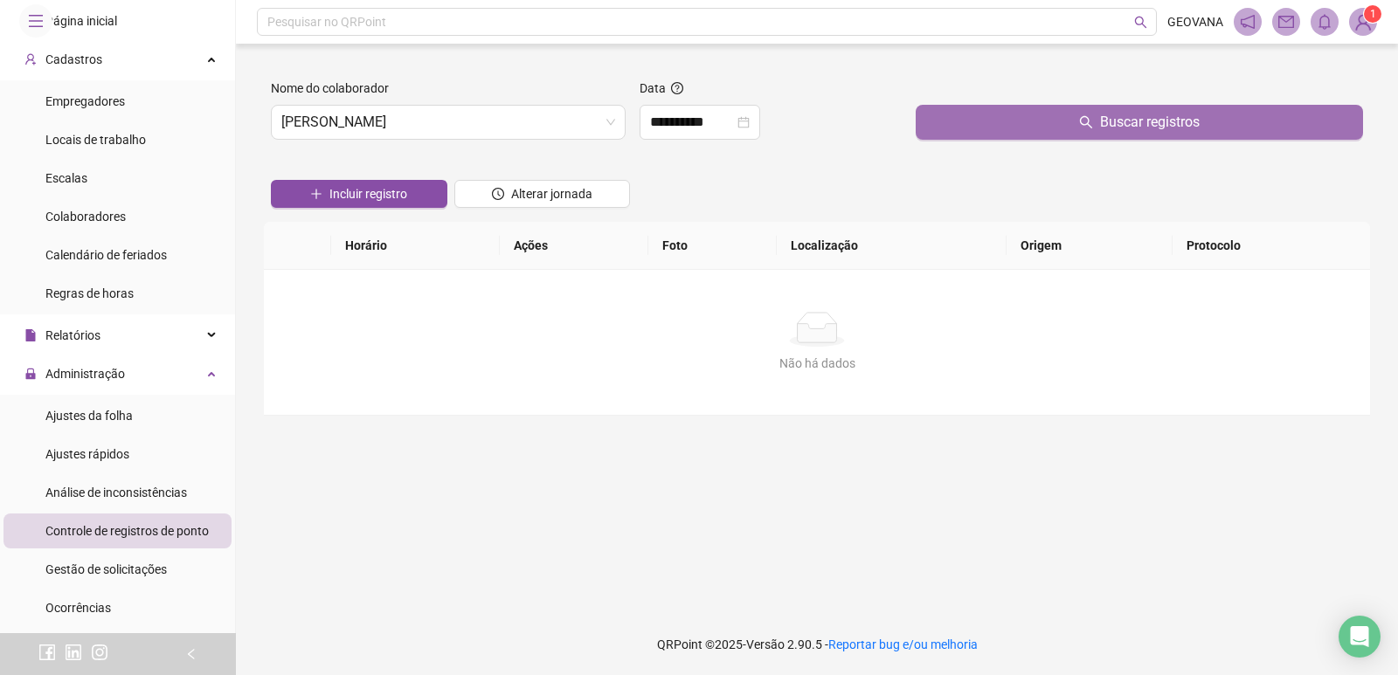
click at [953, 131] on button "Buscar registros" at bounding box center [1139, 122] width 447 height 35
